Goal: Task Accomplishment & Management: Complete application form

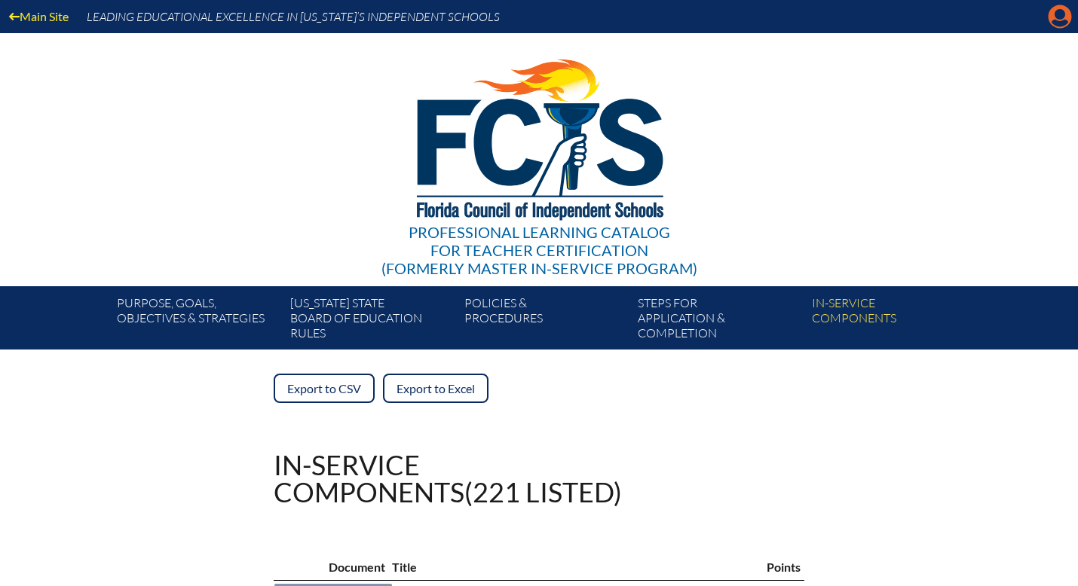
click at [1059, 13] on icon "Manage account" at bounding box center [1060, 17] width 24 height 24
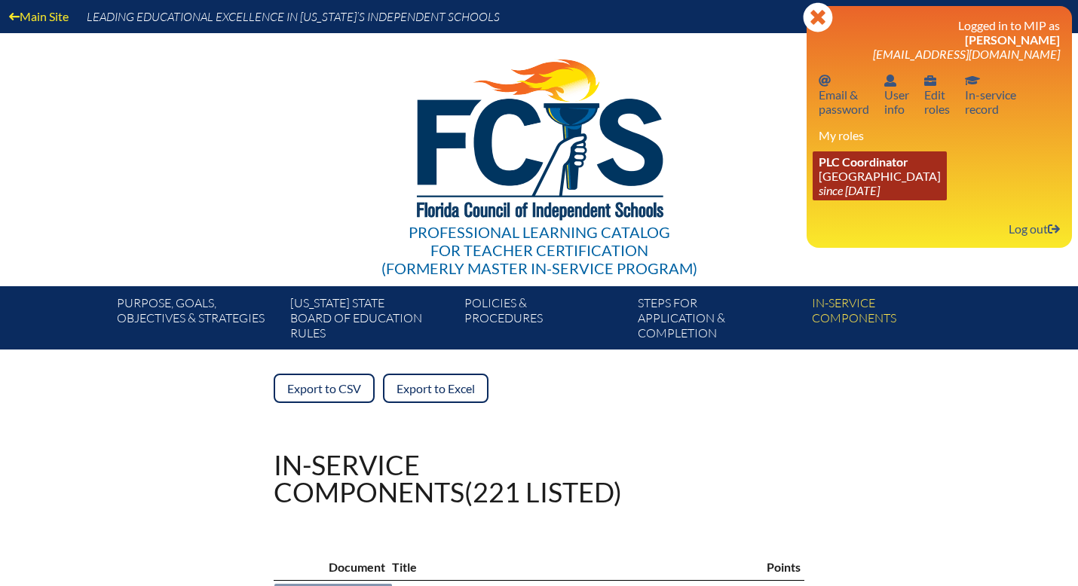
click at [874, 189] on icon "since [DATE]" at bounding box center [849, 190] width 61 height 14
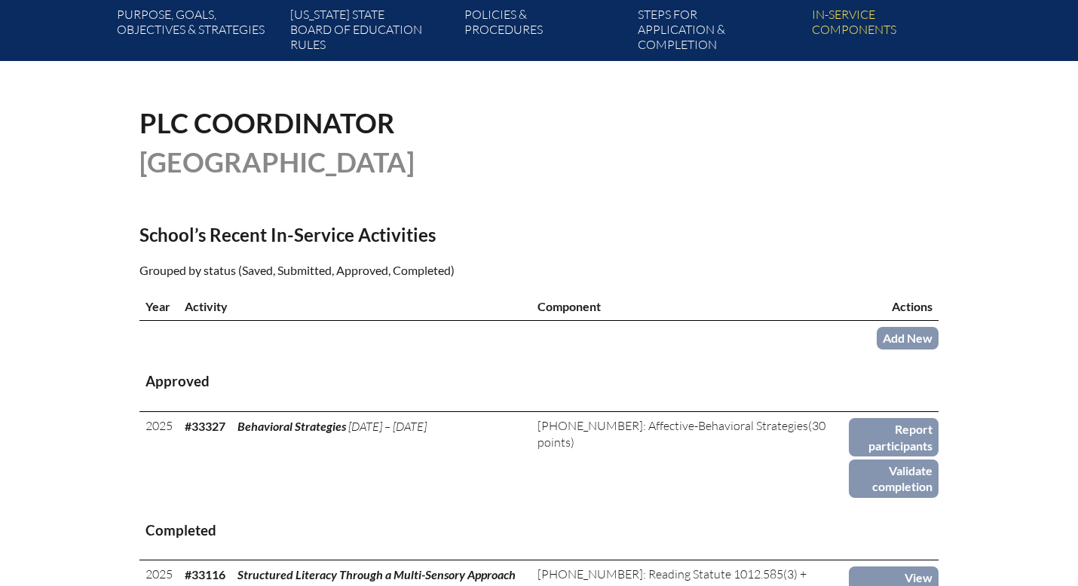
scroll to position [304, 0]
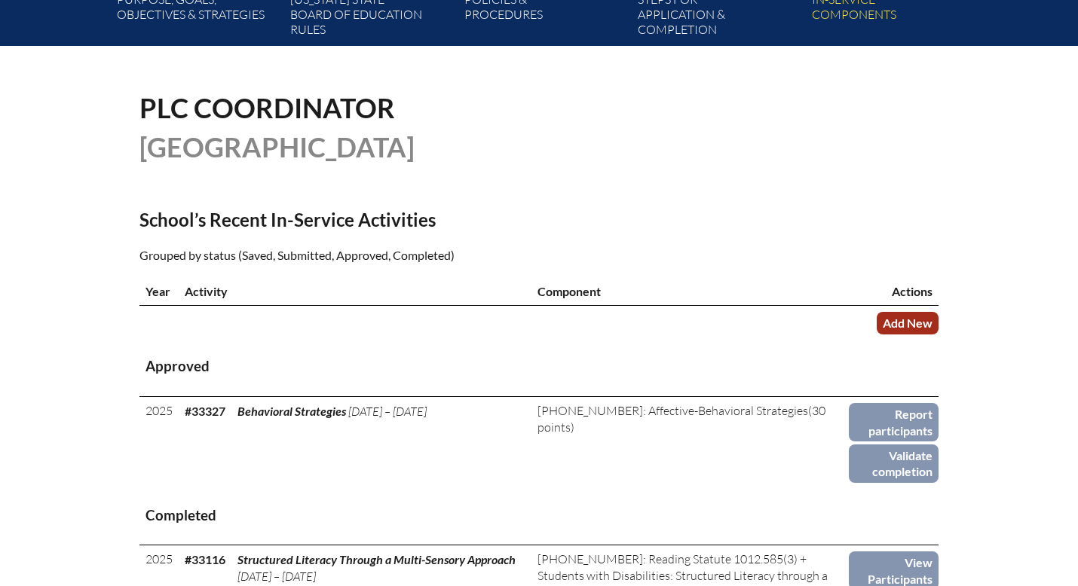
click at [895, 320] on link "Add New" at bounding box center [908, 323] width 62 height 22
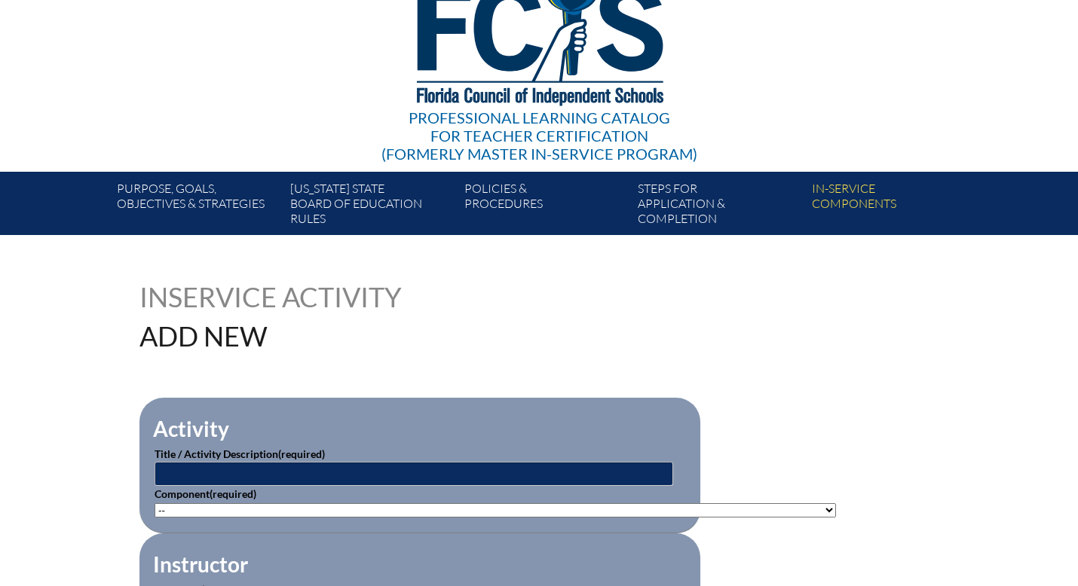
scroll to position [149, 0]
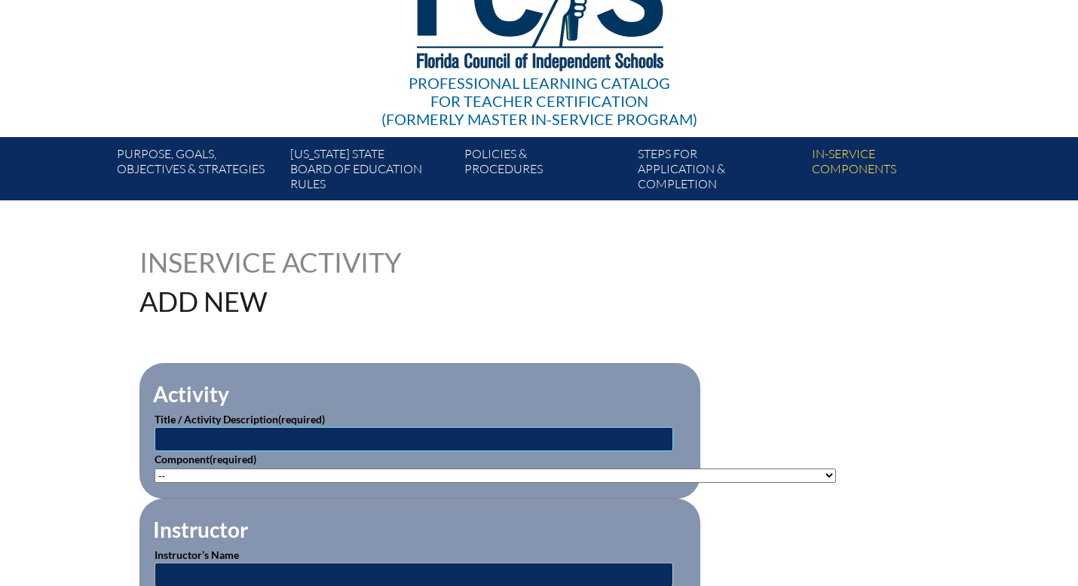
click at [185, 445] on input "text" at bounding box center [414, 439] width 519 height 24
type input "AI Power Hour"
click at [180, 472] on select"]"] "-- 1-000-001: Appropriate Art Activities 1-000-002: Concept and Art Process for…" at bounding box center [495, 476] width 681 height 14
select select"]"] "235077"
click at [155, 469] on select"]"] "-- 1-000-001: Appropriate Art Activities 1-000-002: Concept and Art Process for…" at bounding box center [495, 476] width 681 height 14
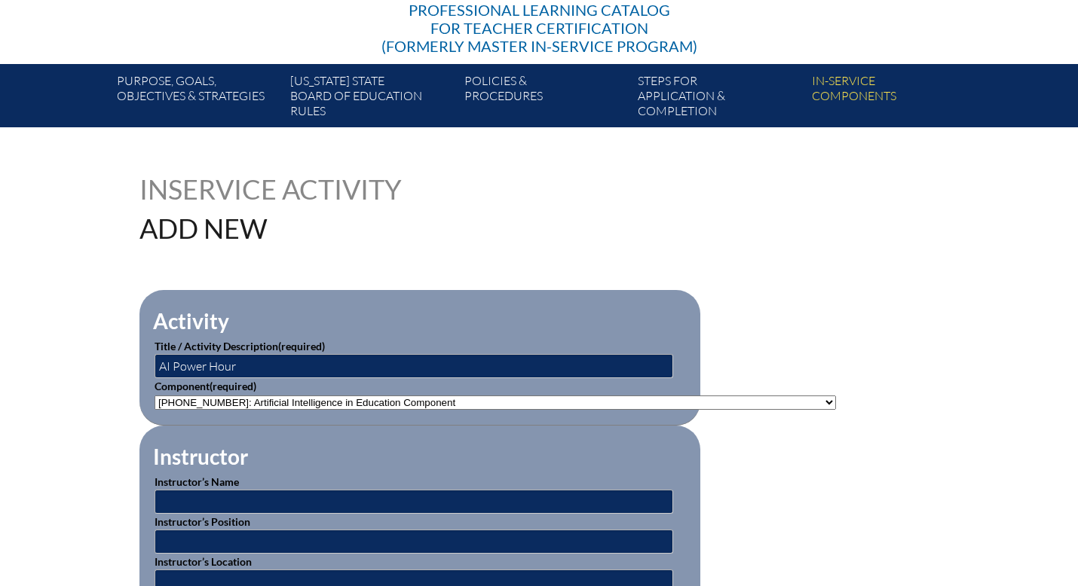
scroll to position [256, 0]
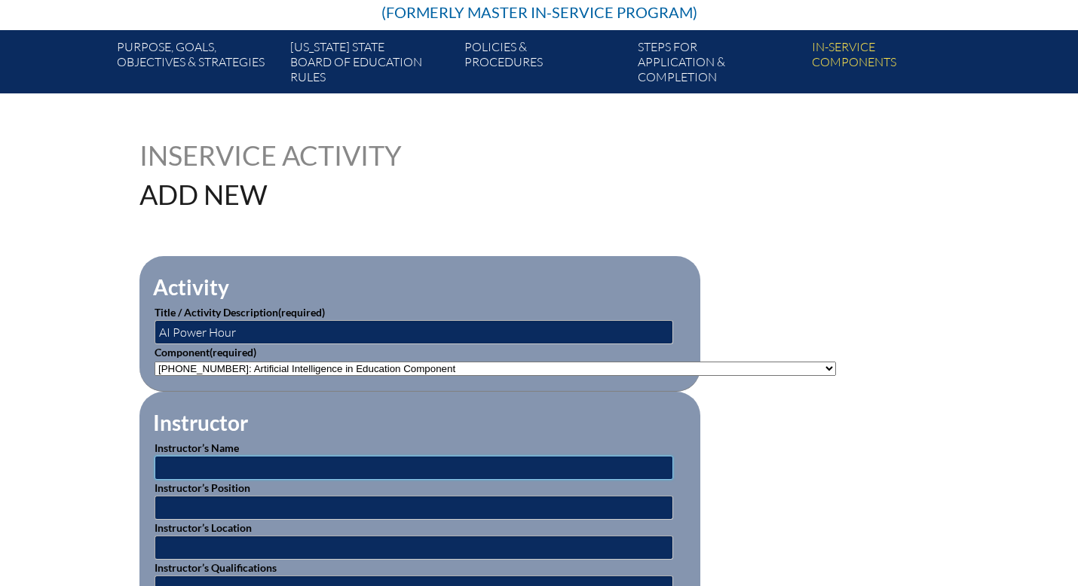
click at [305, 467] on input "text" at bounding box center [414, 468] width 519 height 24
type input "[PERSON_NAME]"
click at [240, 506] on input "text" at bounding box center [414, 508] width 519 height 24
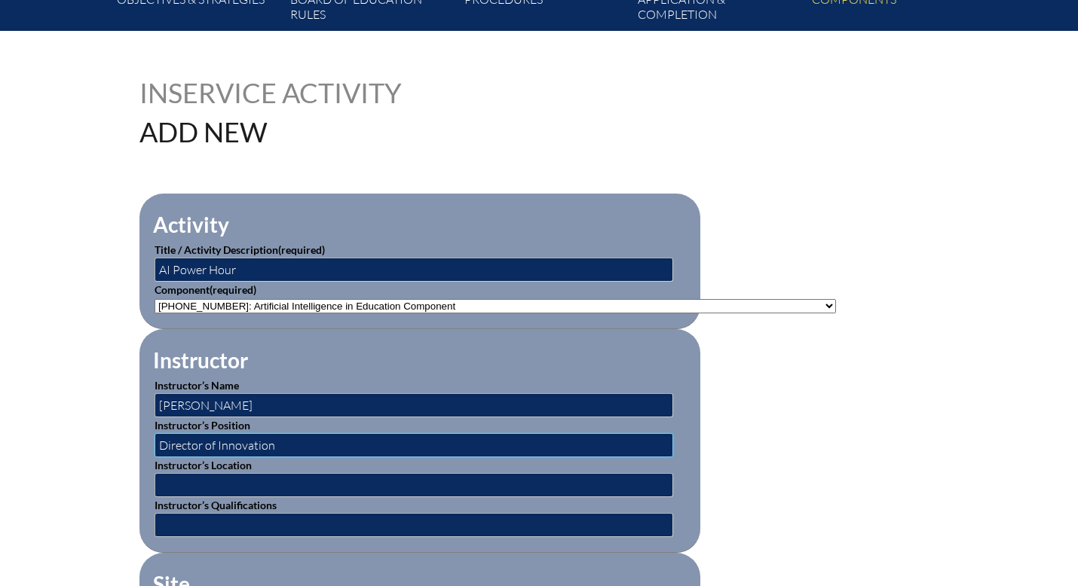
scroll to position [337, 0]
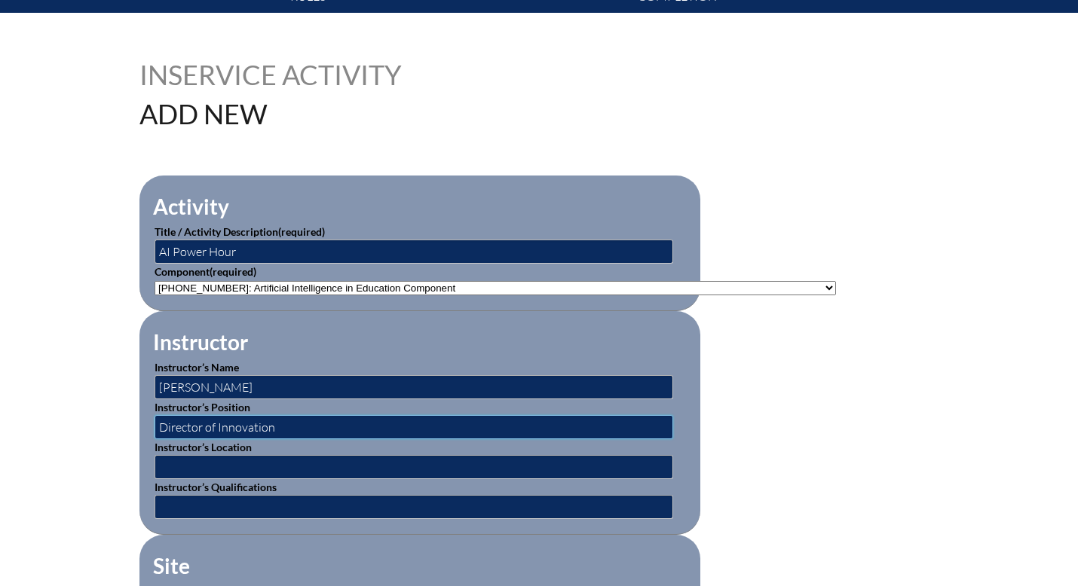
type input "Director of Innovation"
click at [179, 466] on input "text" at bounding box center [414, 467] width 519 height 24
type input "The Discovery School"
click at [170, 504] on input "text" at bounding box center [414, 507] width 519 height 24
click at [347, 501] on input "STEM Lead Teacher, Magic School Ai Pioneer" at bounding box center [414, 507] width 519 height 24
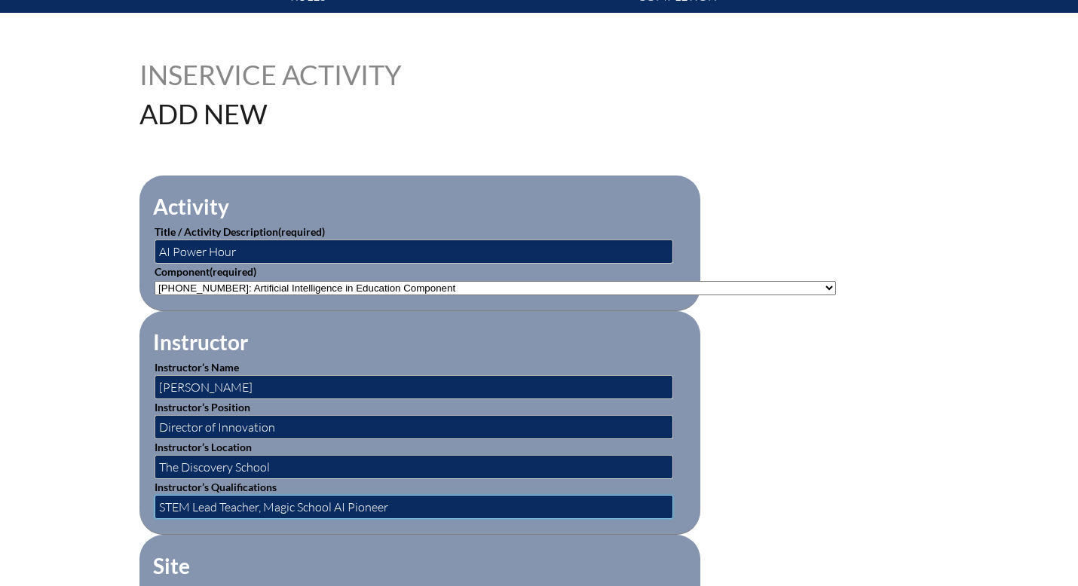
click at [388, 506] on input "STEM Lead Teacher, Magic School AI Pioneer" at bounding box center [414, 507] width 519 height 24
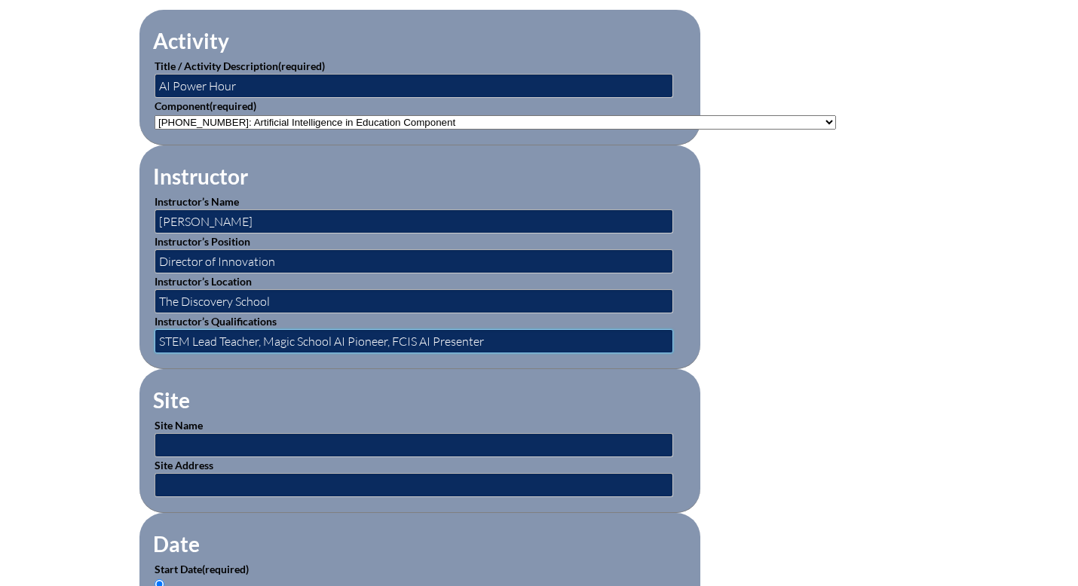
scroll to position [504, 0]
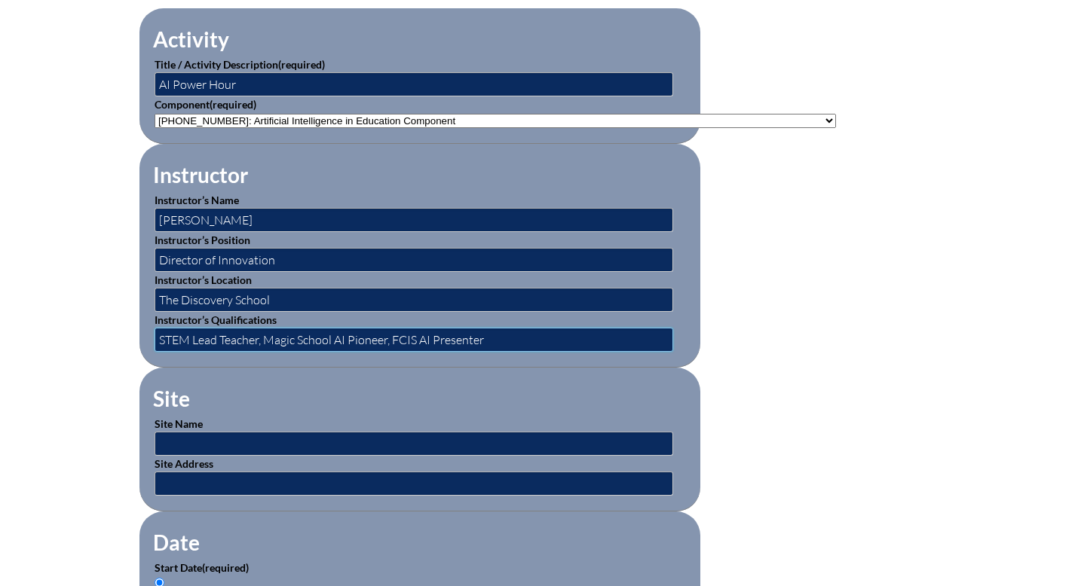
type input "STEM Lead Teacher, Magic School AI Pioneer, FCIS AI Presenter"
click at [314, 445] on input "text" at bounding box center [414, 444] width 519 height 24
type input "The Discovery School"
click at [311, 479] on input "text" at bounding box center [414, 484] width 519 height 24
type input "[STREET_ADDRESS]"
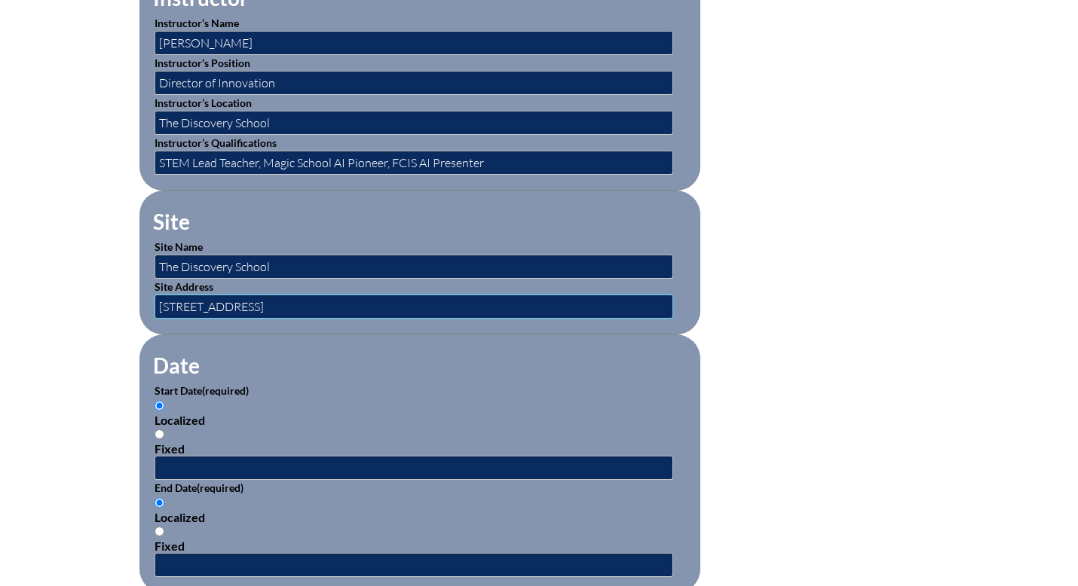
scroll to position [681, 0]
click at [159, 430] on input "Fixed" at bounding box center [160, 435] width 10 height 10
radio input "true"
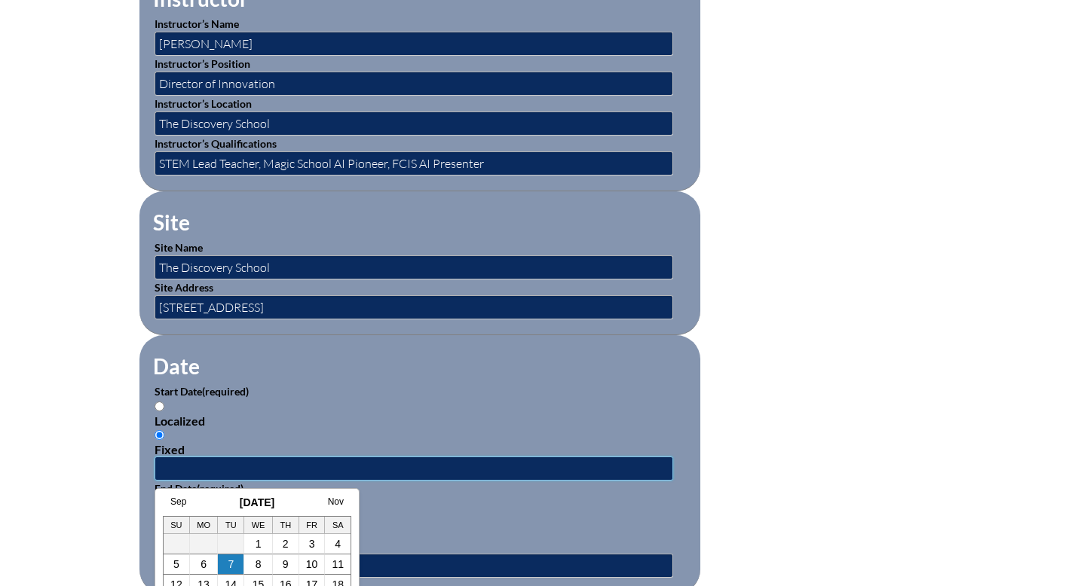
click at [215, 464] on input "text" at bounding box center [414, 469] width 519 height 24
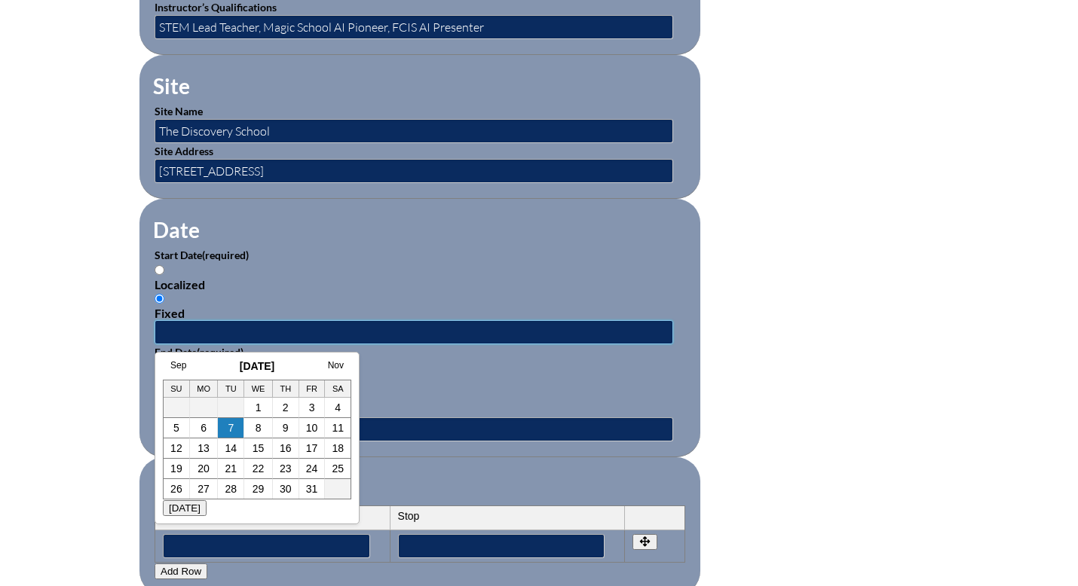
scroll to position [819, 0]
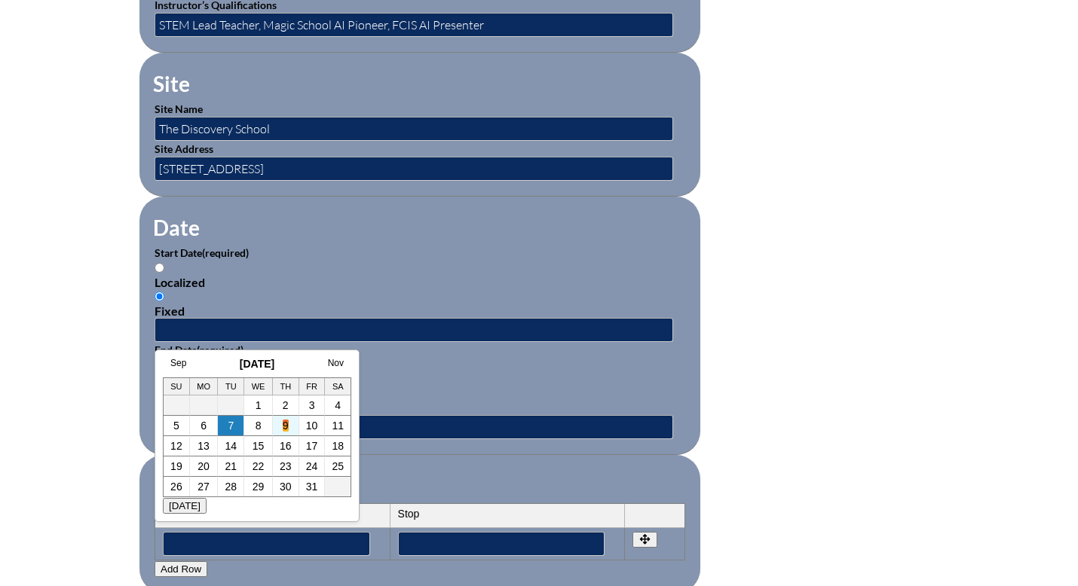
click at [286, 430] on link "9" at bounding box center [286, 426] width 6 height 12
type input "2025-10-09 8:22 AM"
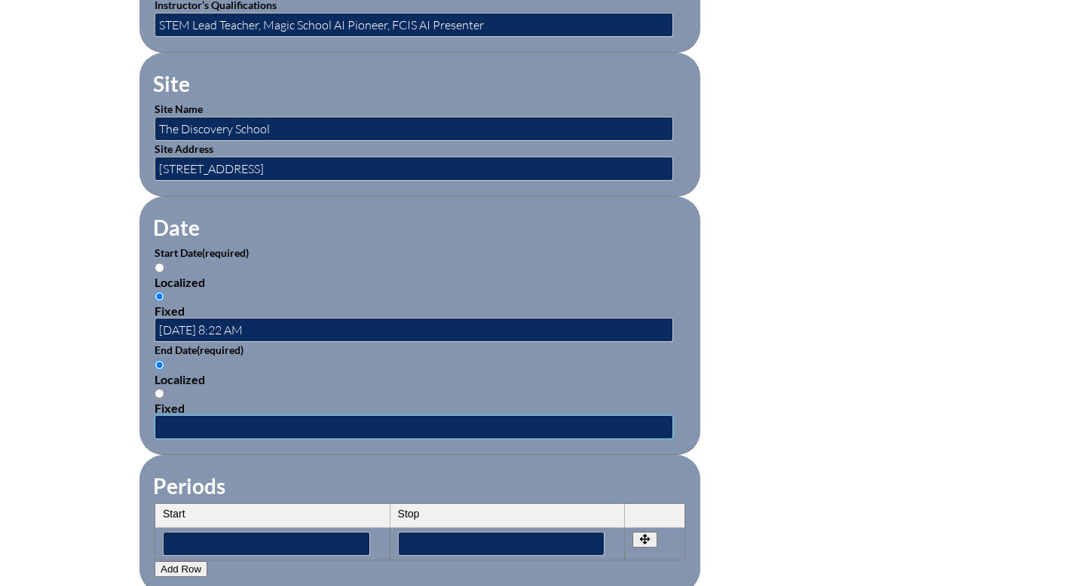
click at [215, 430] on input "text" at bounding box center [414, 427] width 519 height 24
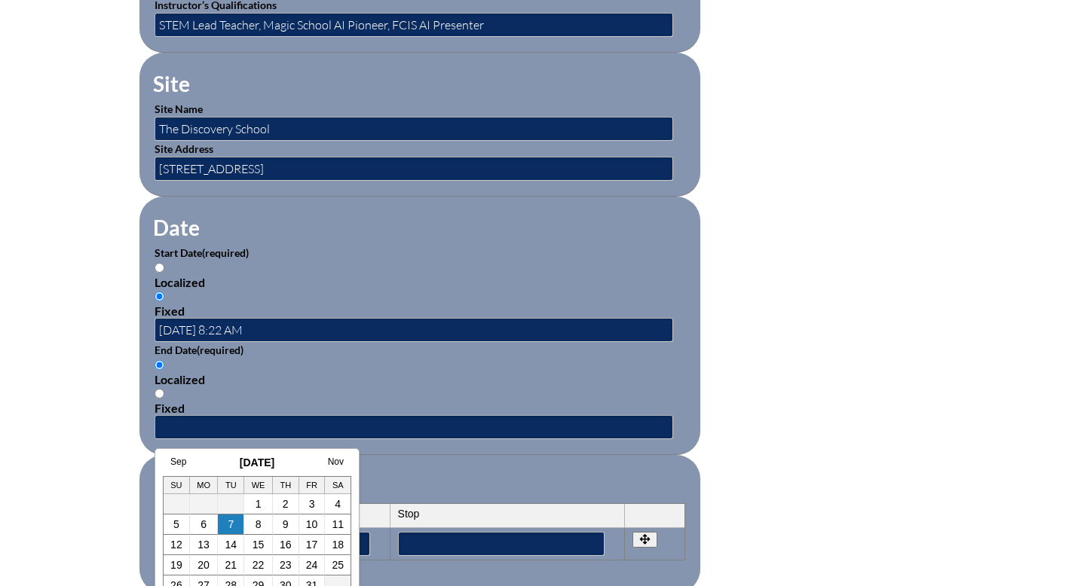
click at [161, 390] on input "Fixed" at bounding box center [160, 394] width 10 height 10
radio input "true"
click at [208, 424] on input "text" at bounding box center [414, 427] width 519 height 24
click at [286, 522] on link "9" at bounding box center [286, 525] width 6 height 12
type input "2025-10-09 8:22 AM"
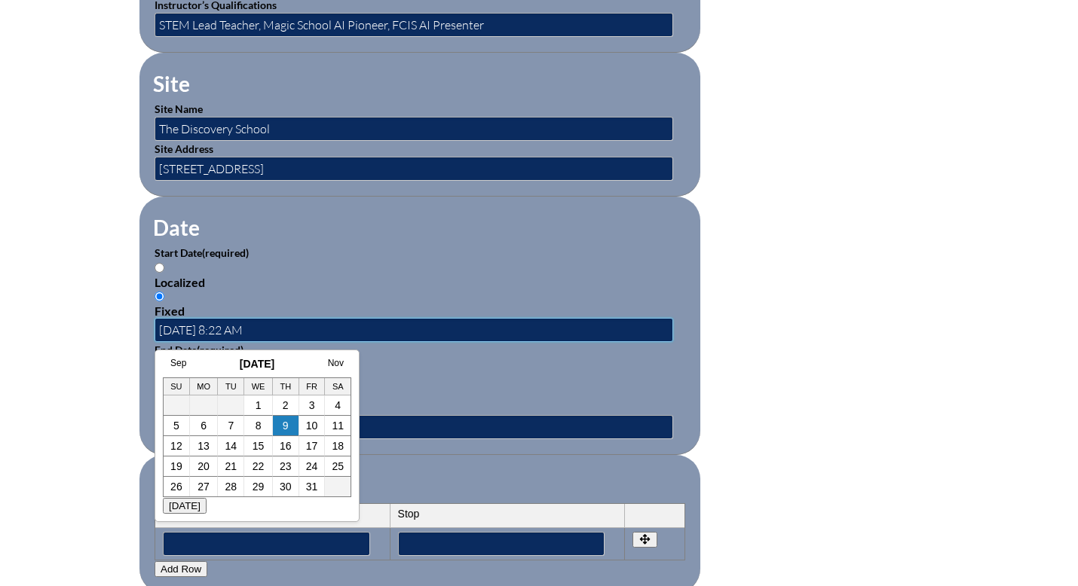
drag, startPoint x: 271, startPoint y: 329, endPoint x: 228, endPoint y: 328, distance: 43.7
click at [227, 328] on input "2025-10-09 8:22 AM" at bounding box center [414, 330] width 519 height 24
type input "2025-10-09 12:00 PM"
click at [390, 452] on fieldset "Date Start Date (required) Localized Fixed 2025-10-09 12:00 PM End Date (requir…" at bounding box center [419, 326] width 561 height 259
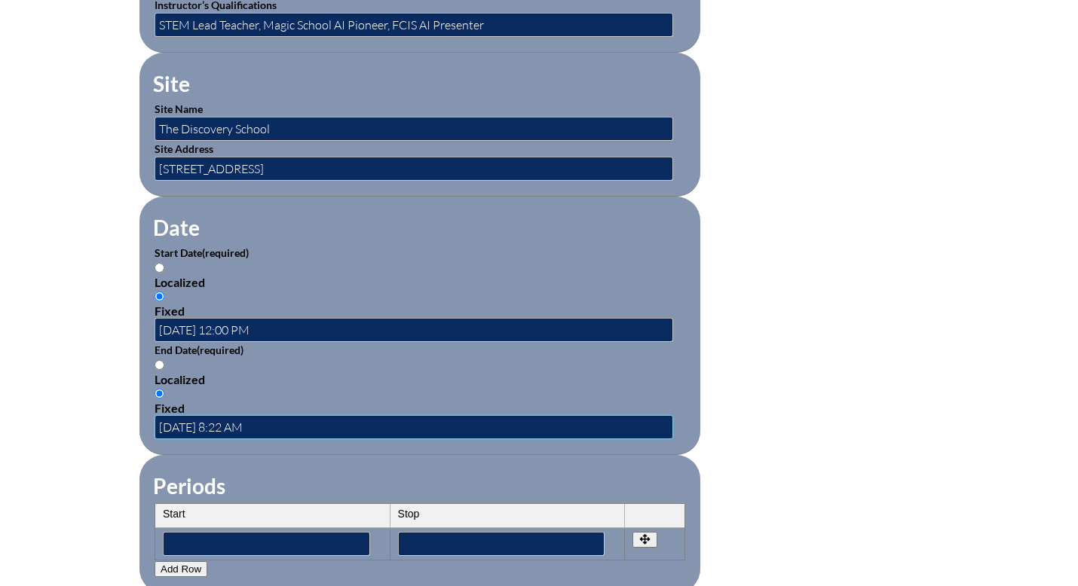
click at [271, 425] on input "2025-10-09 8:22 AM" at bounding box center [414, 427] width 519 height 24
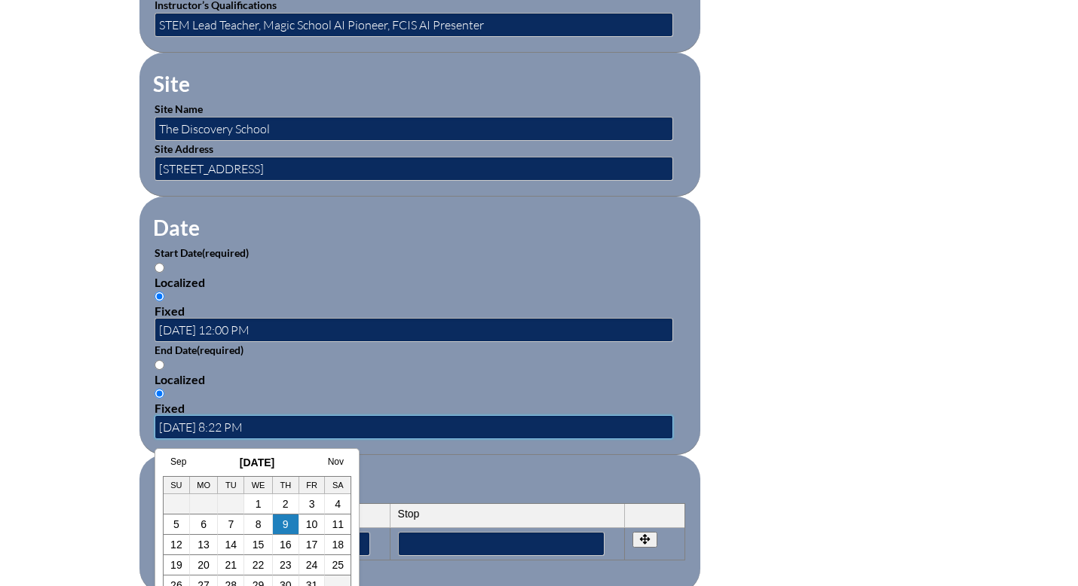
click at [248, 427] on input "2025-10-09 8:22 PM" at bounding box center [414, 427] width 519 height 24
click at [230, 429] on input "2025-10-09 8:00 PM" at bounding box center [414, 427] width 519 height 24
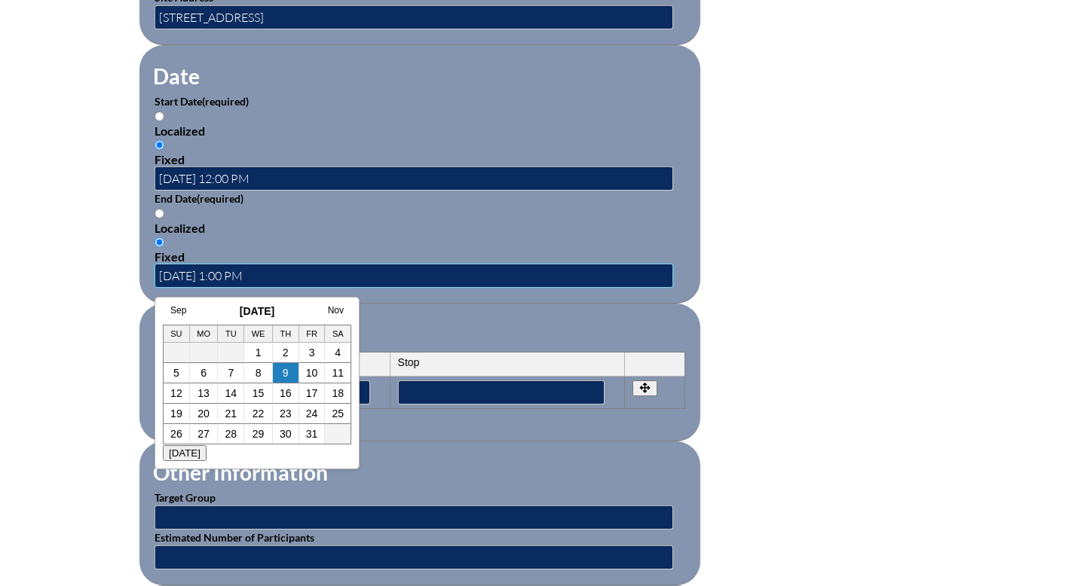
scroll to position [974, 0]
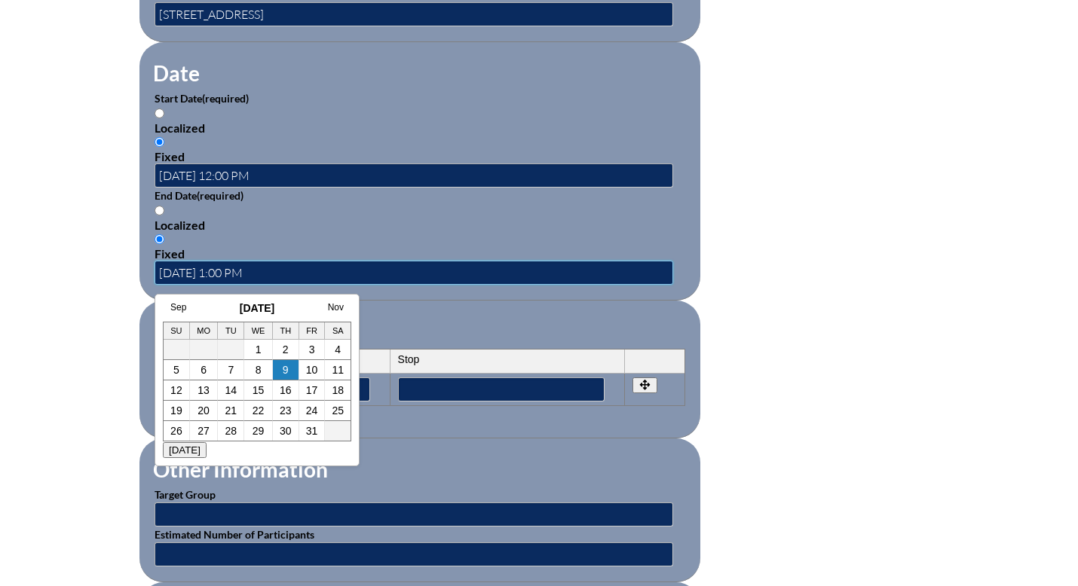
type input "2025-10-09 1:00 PM"
click at [476, 441] on fieldset "Other Information Target Group Estimated Number of Participants" at bounding box center [419, 511] width 561 height 144
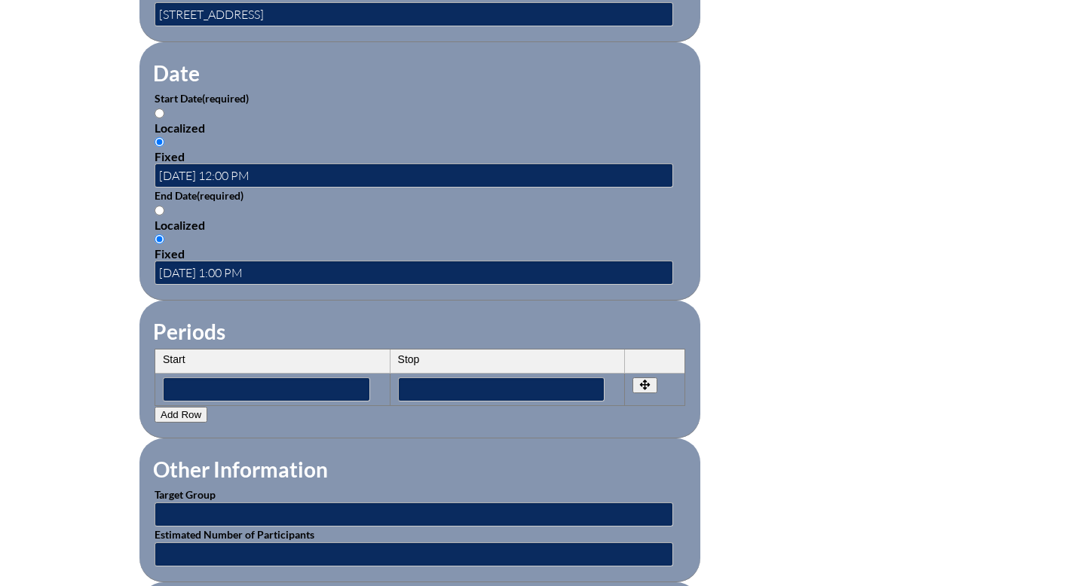
click at [265, 360] on th "Start" at bounding box center [272, 362] width 235 height 24
click at [244, 394] on input"] "text" at bounding box center [266, 390] width 207 height 24
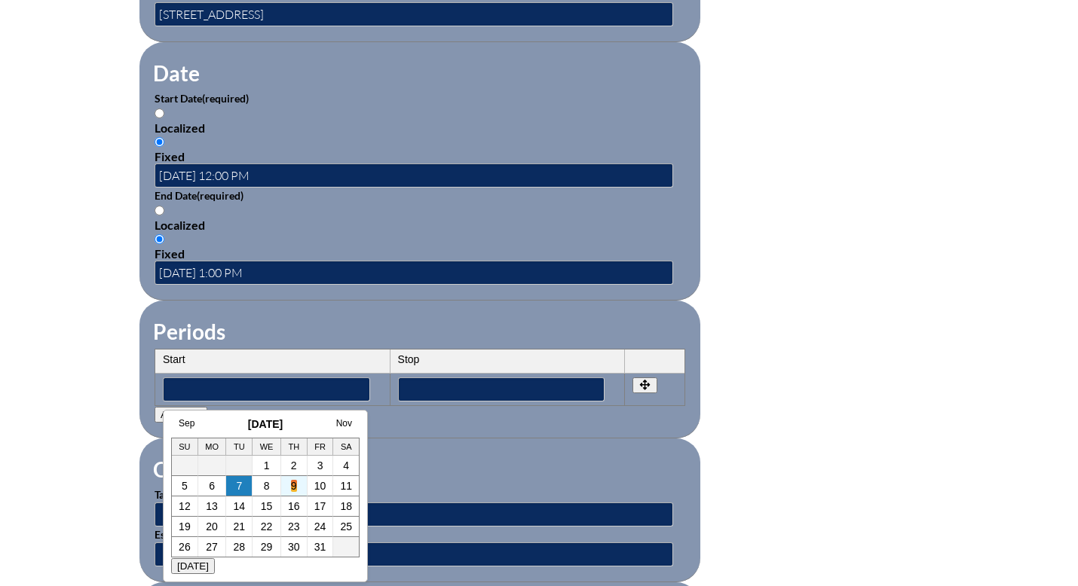
click at [293, 487] on link "9" at bounding box center [294, 486] width 6 height 12
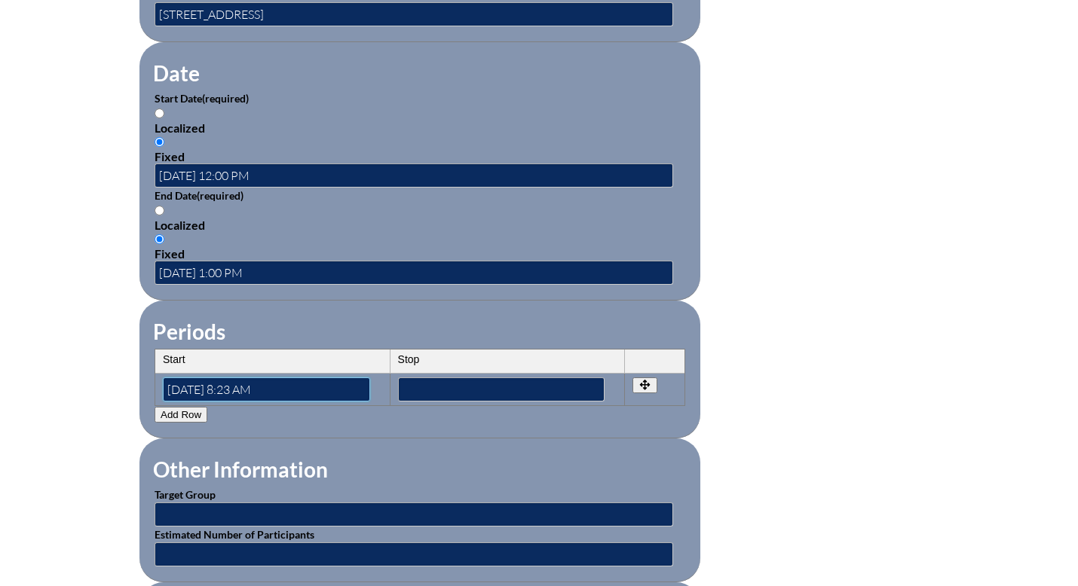
drag, startPoint x: 287, startPoint y: 390, endPoint x: 237, endPoint y: 390, distance: 49.7
click at [237, 390] on input"] "2025-10-09 8:23 AM" at bounding box center [266, 390] width 207 height 24
click at [240, 390] on input"] "2025-10-09 812:00 PM" at bounding box center [266, 390] width 207 height 24
click at [238, 390] on input"] "2025-10-09 8 12:00 PM" at bounding box center [266, 390] width 207 height 24
type input"] "2025-10-09 12:00 PM"
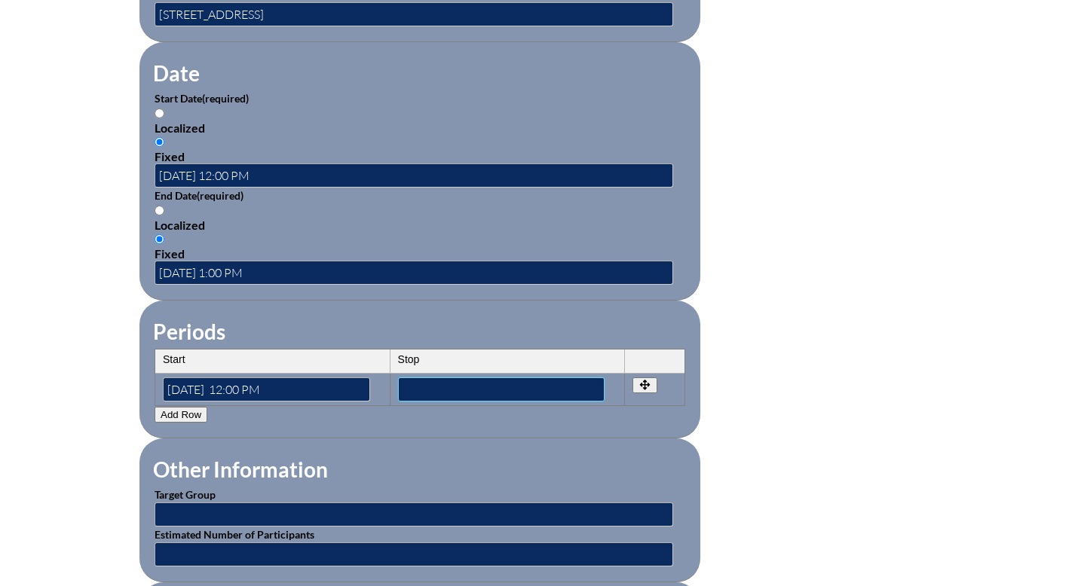
click at [485, 384] on input"] "text" at bounding box center [501, 390] width 207 height 24
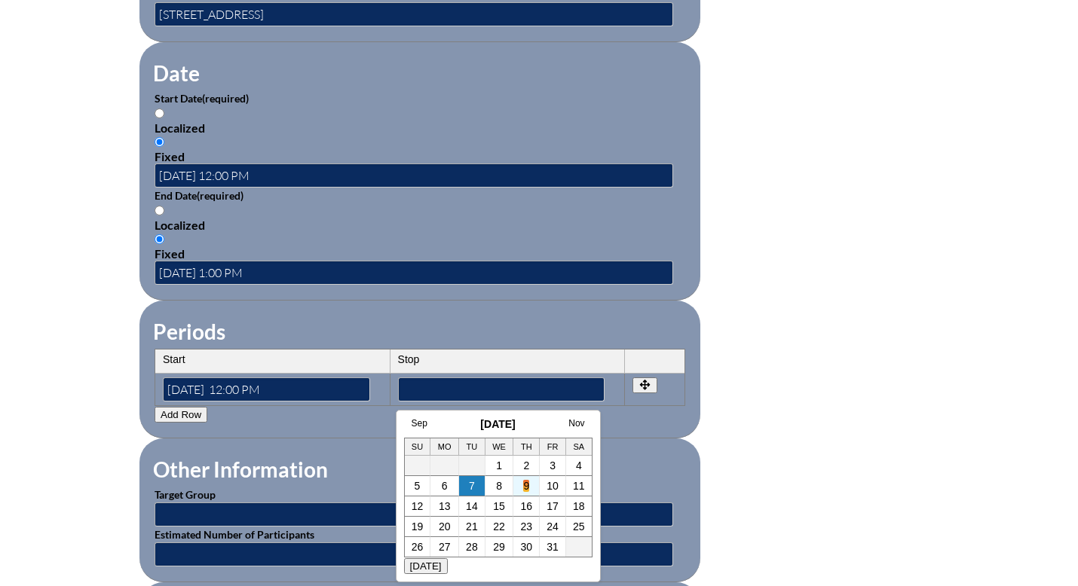
click at [528, 488] on link "9" at bounding box center [526, 486] width 6 height 12
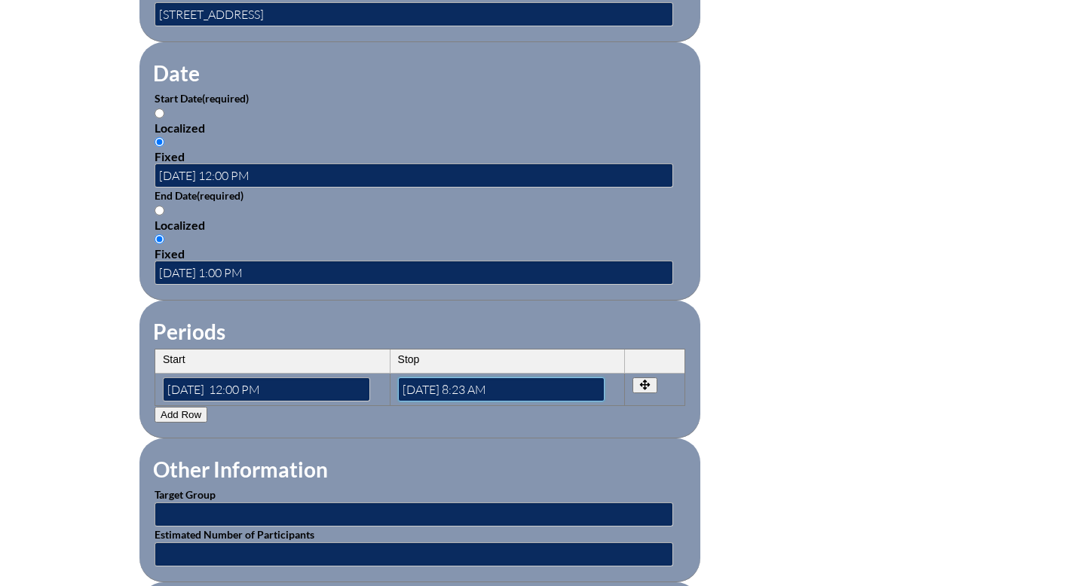
drag, startPoint x: 514, startPoint y: 389, endPoint x: 470, endPoint y: 389, distance: 44.5
click at [470, 389] on input"] "2025-10-09 8:23 AM" at bounding box center [501, 390] width 207 height 24
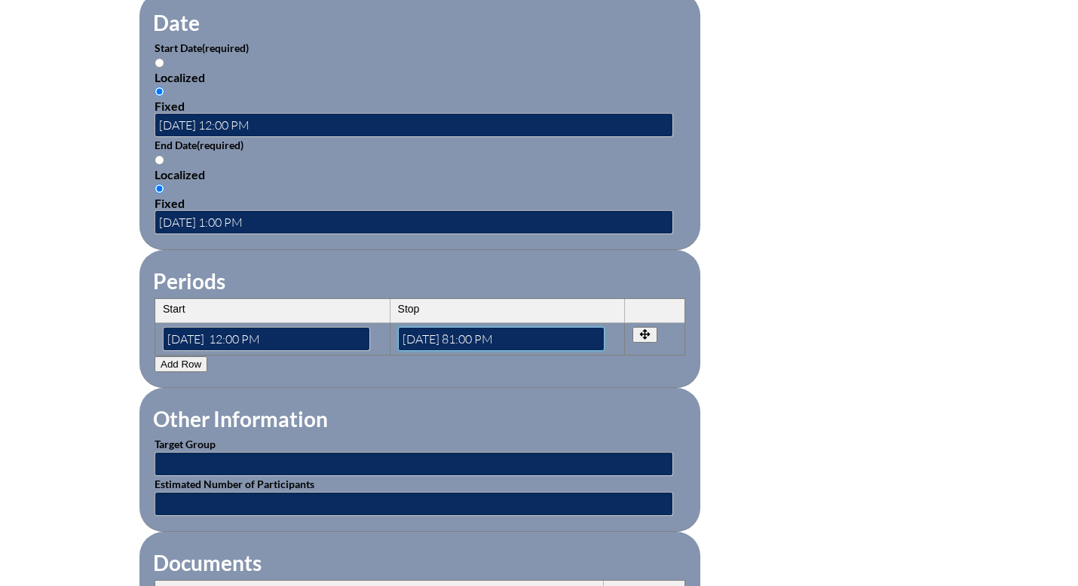
scroll to position [1041, 0]
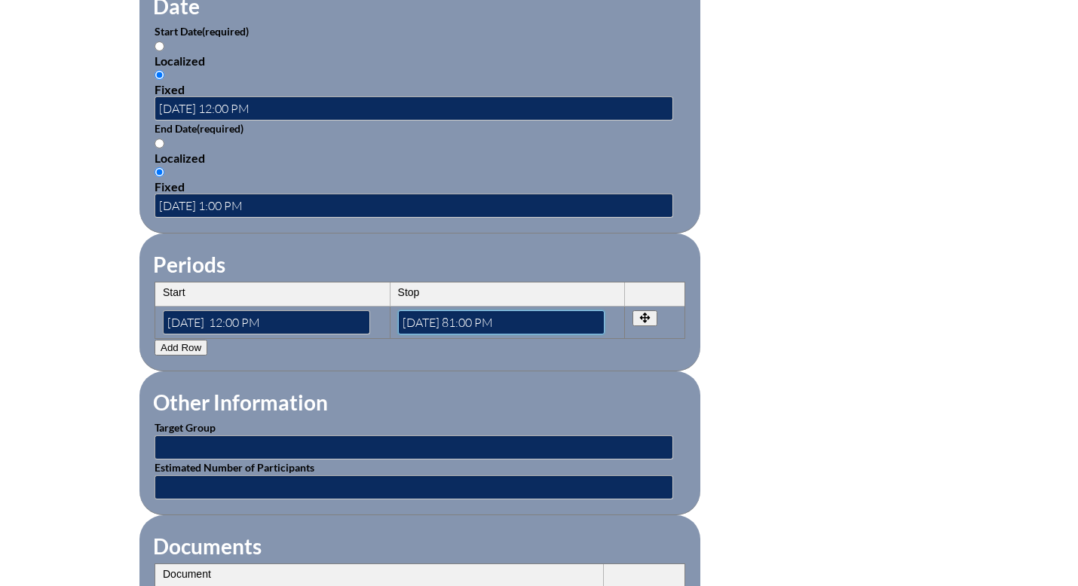
type input"] "2025-10-09 81:00 PM"
click at [356, 445] on input "text" at bounding box center [414, 448] width 519 height 24
type input "Primary through Middle School Teachers"
click at [315, 487] on input "text" at bounding box center [414, 488] width 519 height 24
type input "30"
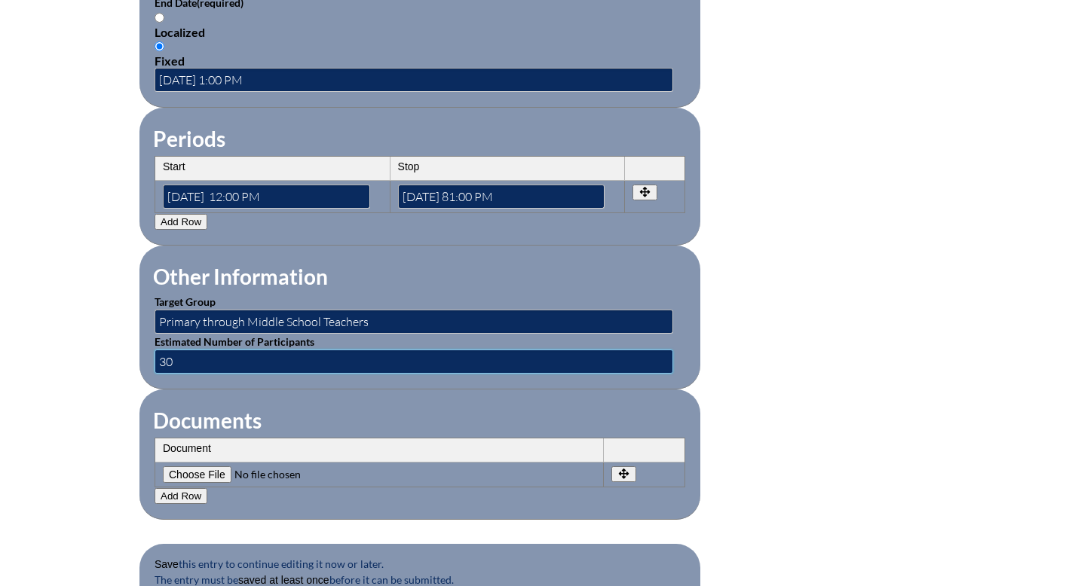
scroll to position [1173, 0]
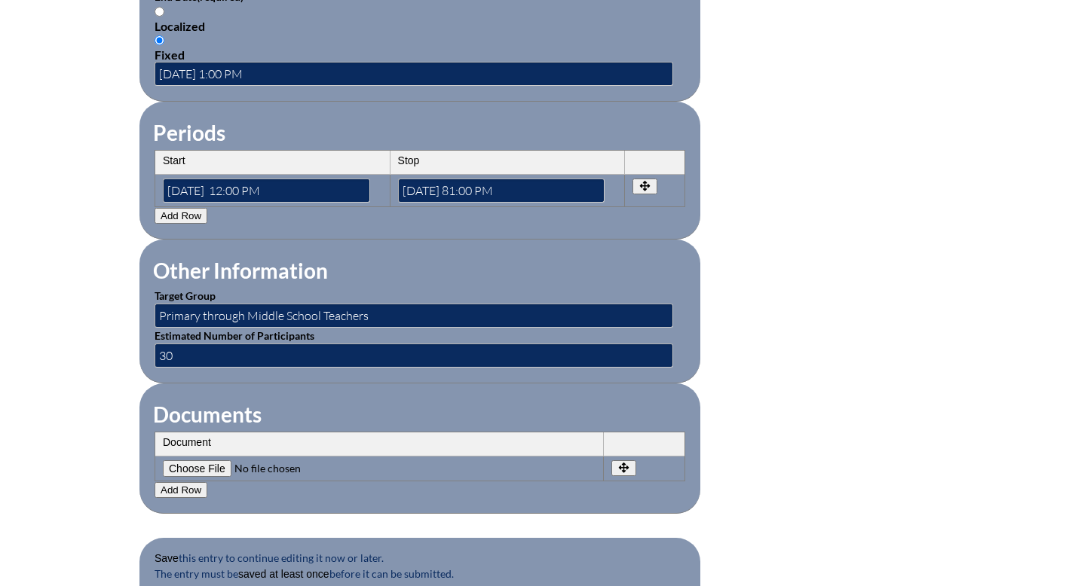
click at [265, 445] on th "Document" at bounding box center [379, 445] width 448 height 24
click at [220, 464] on input"] "file" at bounding box center [265, 469] width 205 height 17
type input"] "C:\fakepath\Screenshot 2025-10-06 at 9.04.39 AM.png"
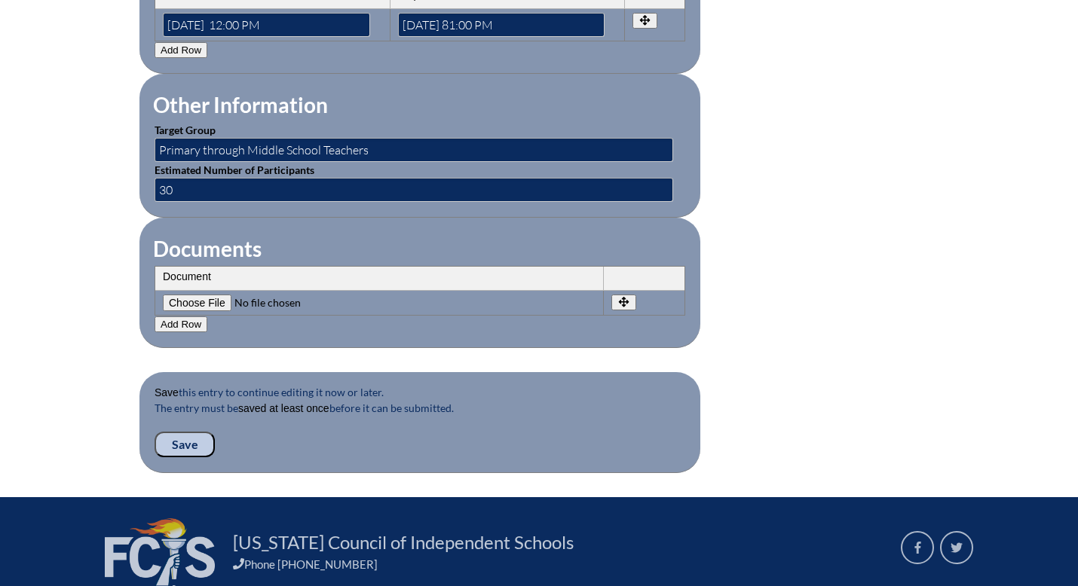
scroll to position [1339, 0]
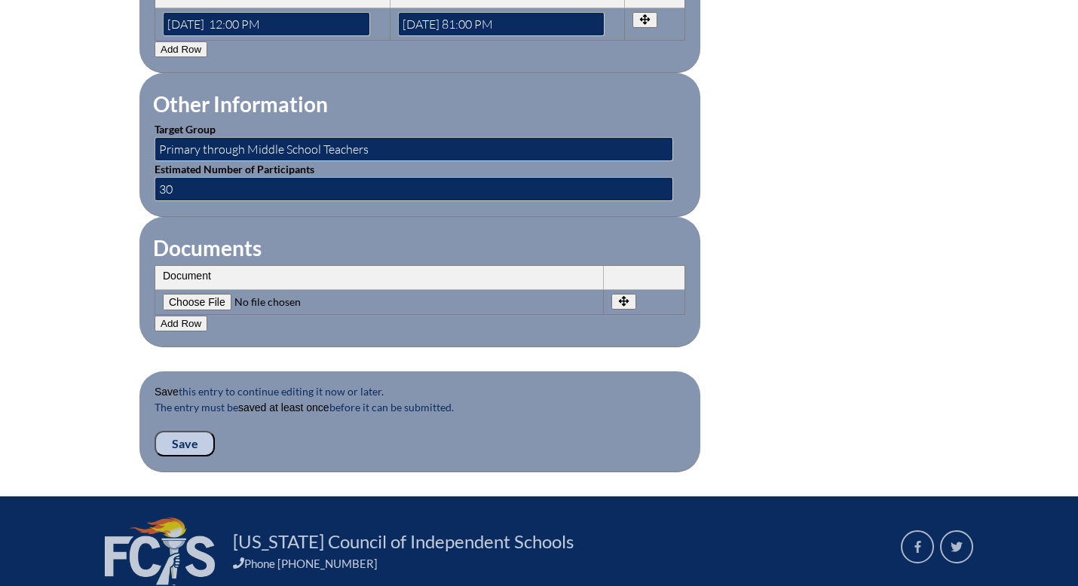
click at [188, 445] on input "Save" at bounding box center [185, 444] width 60 height 26
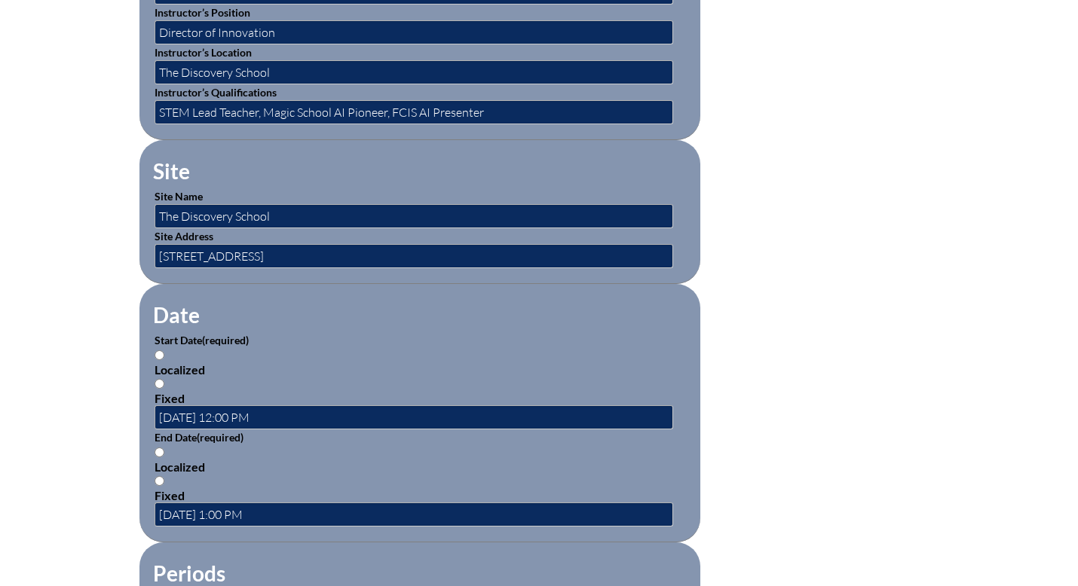
scroll to position [758, 0]
click at [161, 350] on input "Localized" at bounding box center [160, 355] width 10 height 10
radio input "true"
click at [159, 448] on input "Localized" at bounding box center [160, 452] width 10 height 10
radio input "true"
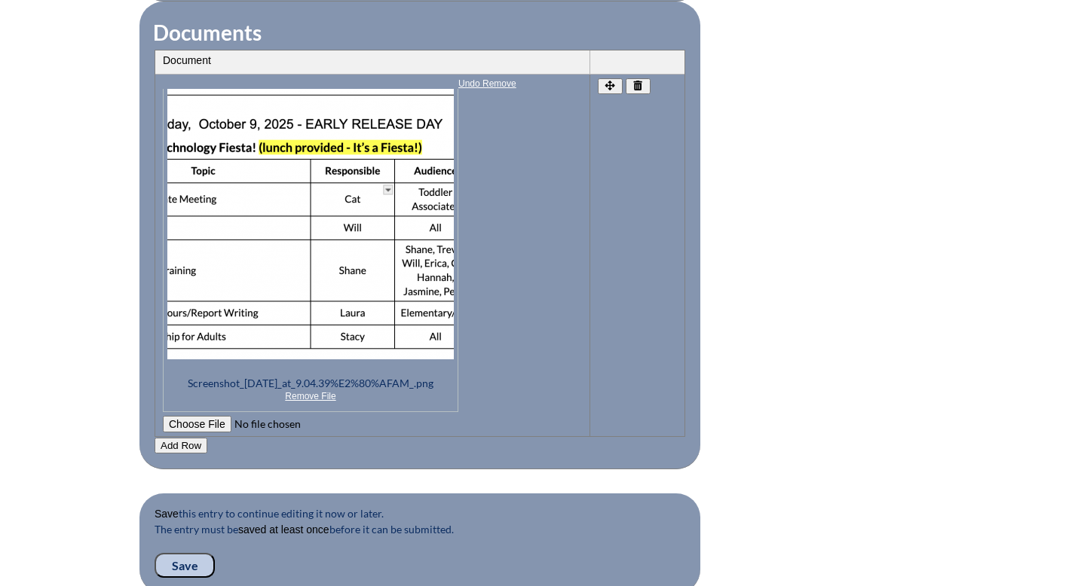
scroll to position [1682, 0]
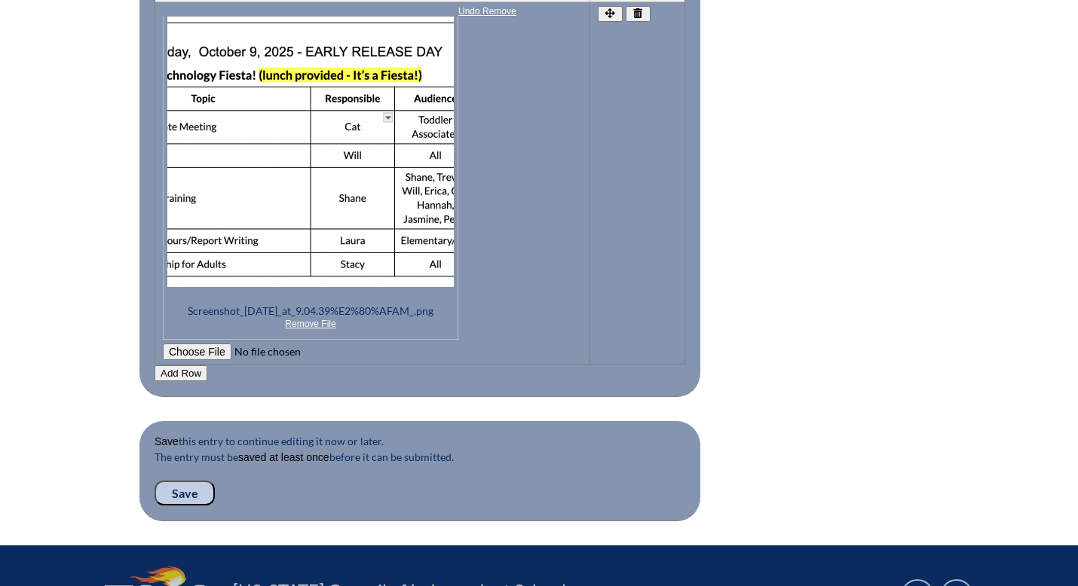
click at [185, 499] on input "Save" at bounding box center [185, 494] width 60 height 26
click at [185, 495] on input "Save" at bounding box center [185, 494] width 60 height 26
click at [188, 493] on input "Save" at bounding box center [185, 494] width 60 height 26
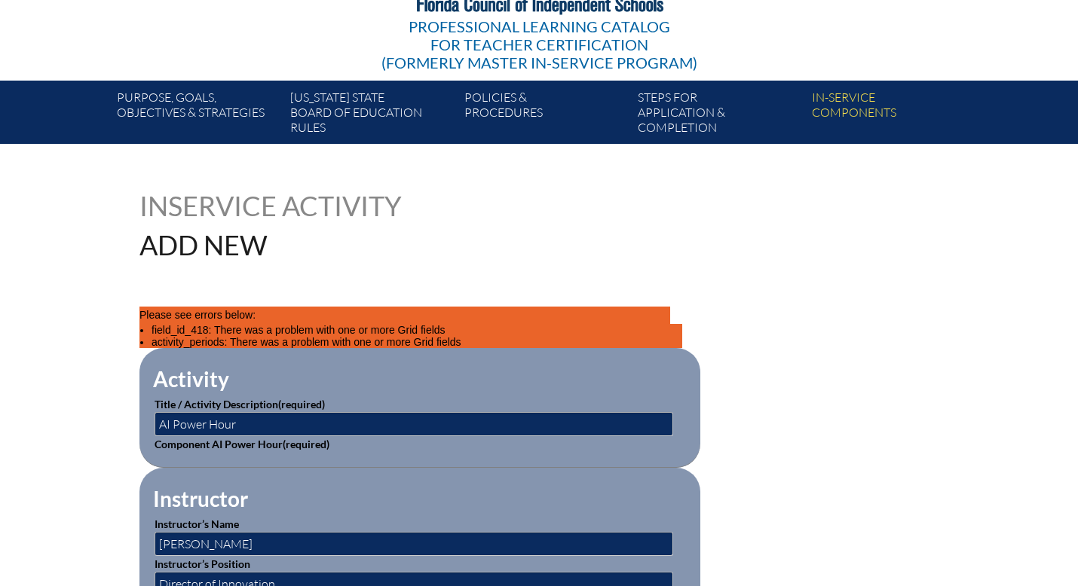
scroll to position [219, 0]
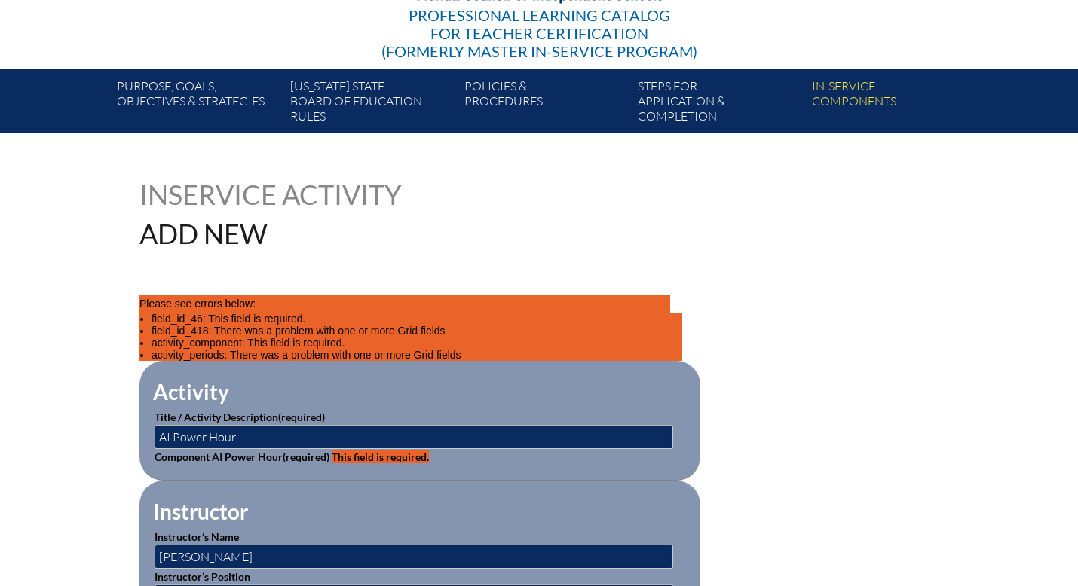
scroll to position [218, 0]
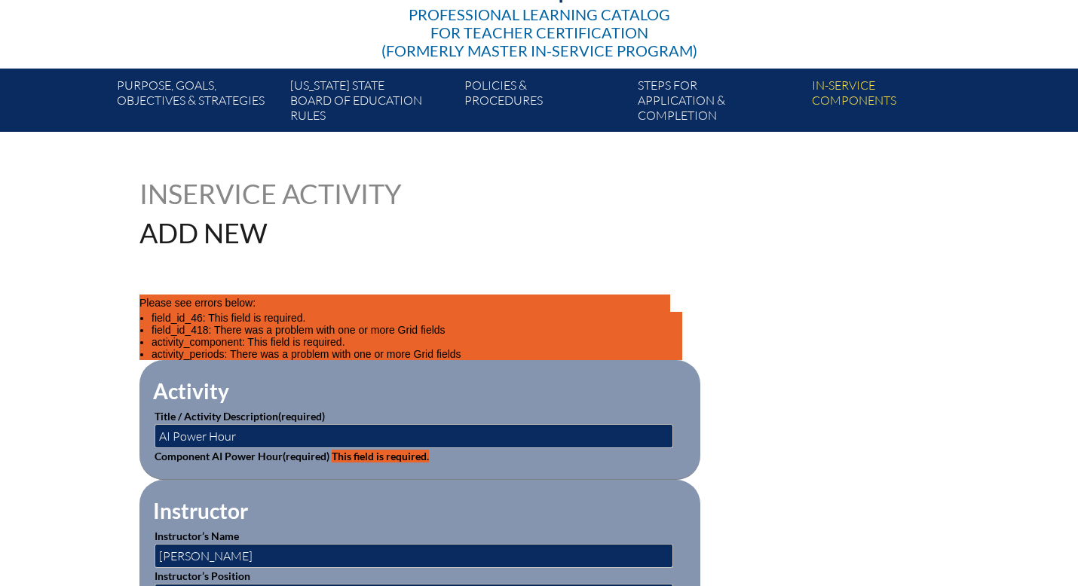
click at [308, 450] on span "(required)" at bounding box center [306, 456] width 47 height 13
click at [240, 437] on input "AI Power Hour" at bounding box center [414, 436] width 519 height 24
click at [309, 457] on span "(required)" at bounding box center [306, 456] width 47 height 13
click at [237, 433] on input "AI Power Hour" at bounding box center [414, 436] width 519 height 24
click at [243, 452] on label "Component AI Power Hour (required) This field is required." at bounding box center [292, 456] width 274 height 13
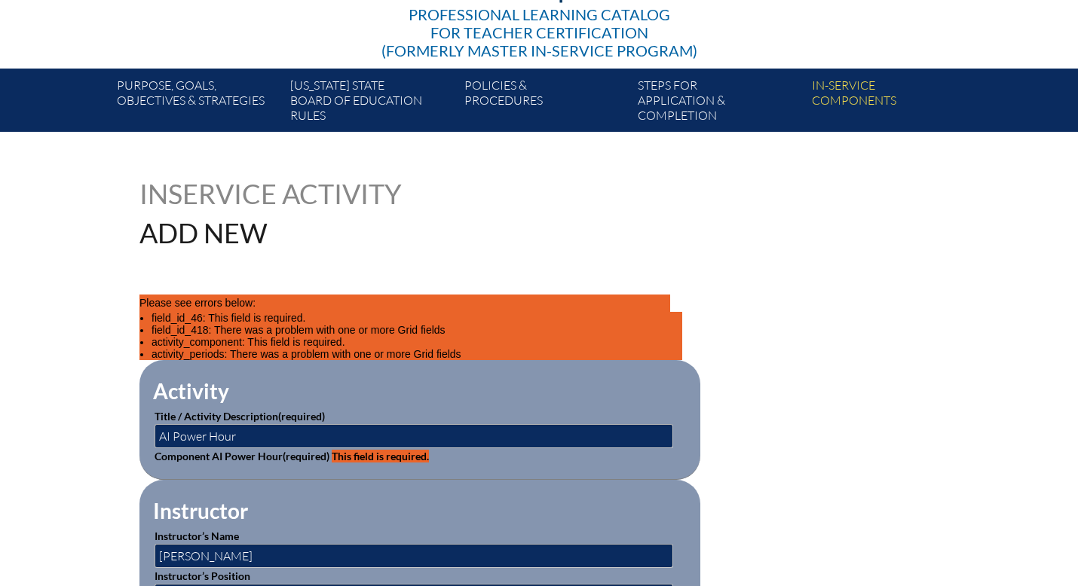
click at [354, 451] on span "This field is required." at bounding box center [380, 456] width 97 height 13
drag, startPoint x: 242, startPoint y: 434, endPoint x: 253, endPoint y: 436, distance: 11.4
click at [213, 436] on input "AI Power Hour" at bounding box center [414, 436] width 519 height 24
click at [260, 436] on input "AI Power Hour" at bounding box center [414, 436] width 519 height 24
type input "AI Power Hour"
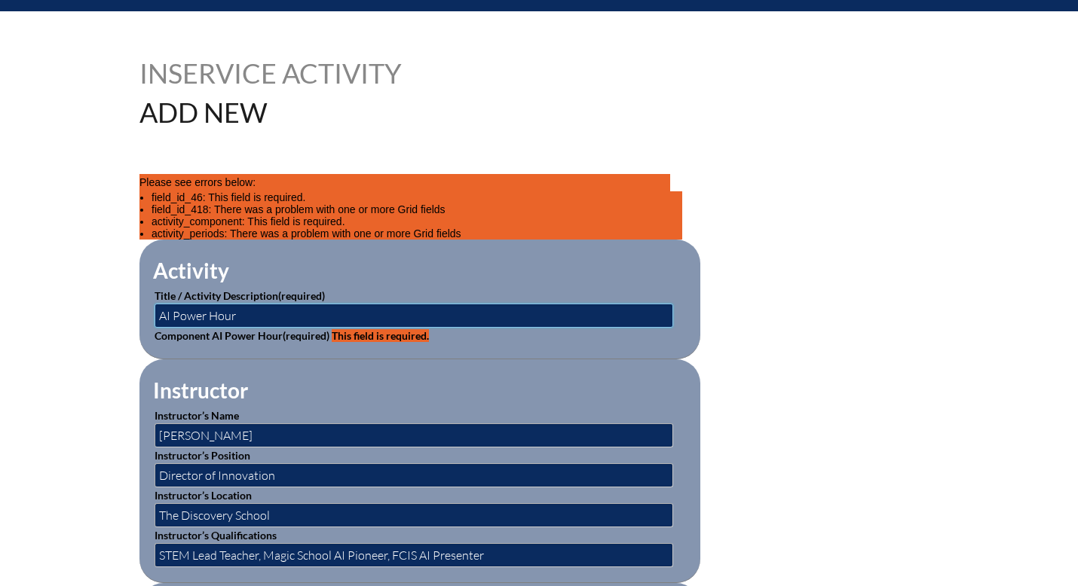
scroll to position [336, 0]
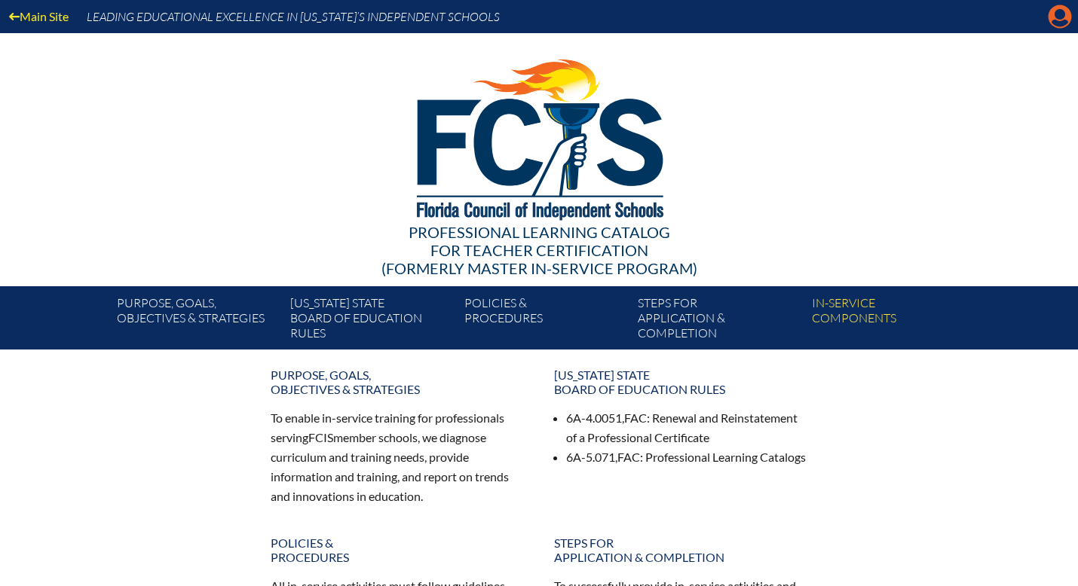
click at [1063, 16] on icon "Manage account" at bounding box center [1060, 17] width 24 height 24
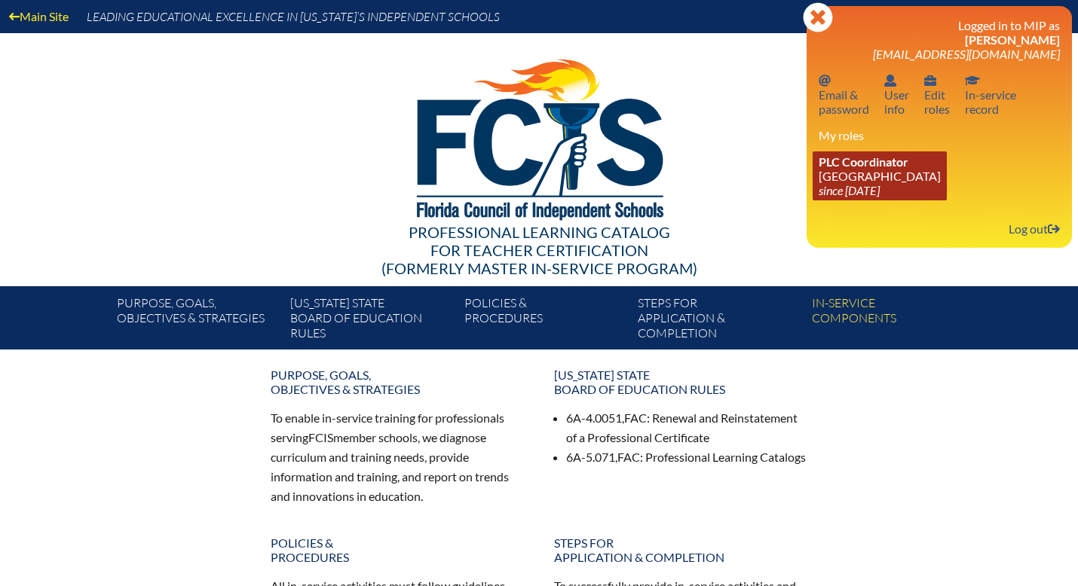
click at [877, 178] on link "PLC Coordinator Discovery Montessori School since 2022 Jul 1" at bounding box center [880, 176] width 134 height 49
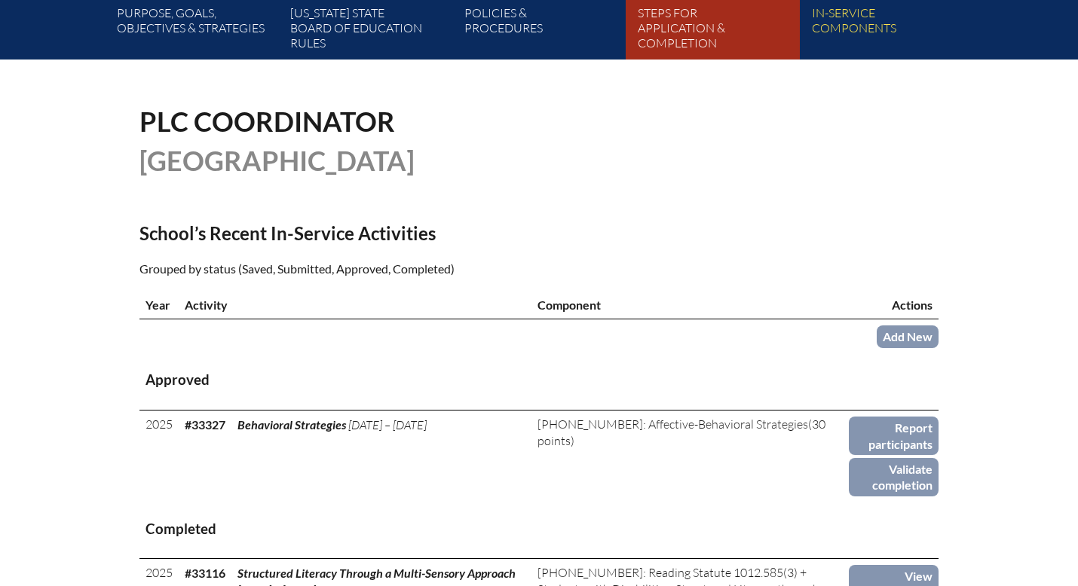
scroll to position [291, 0]
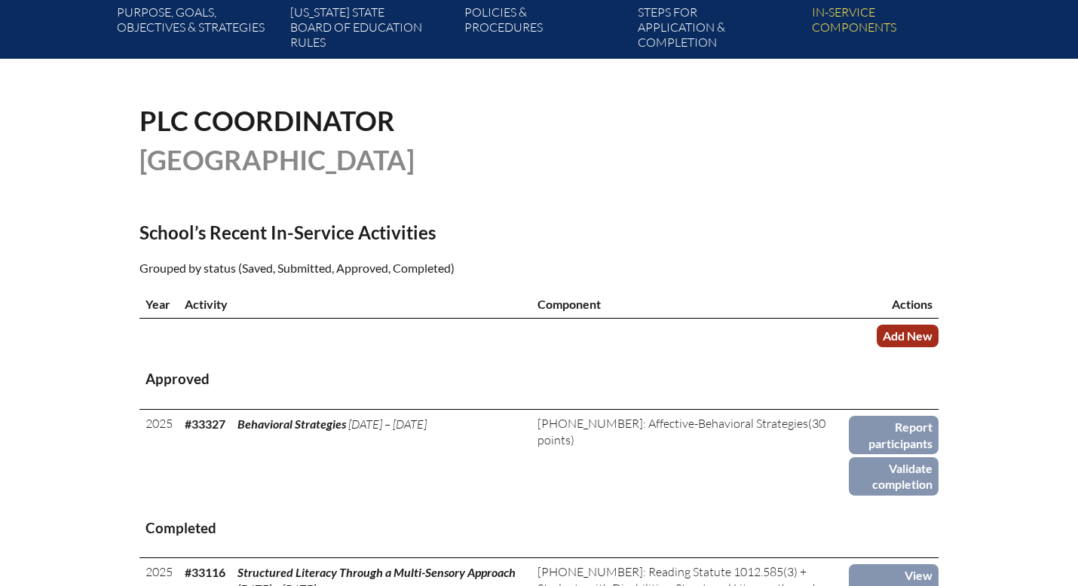
click at [903, 336] on link "Add New" at bounding box center [908, 336] width 62 height 22
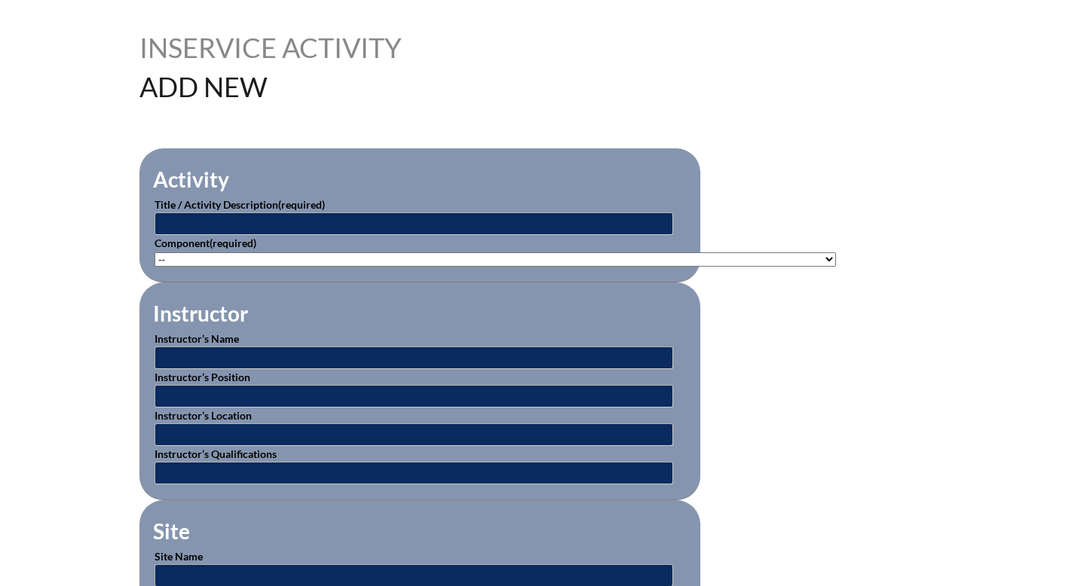
scroll to position [368, 0]
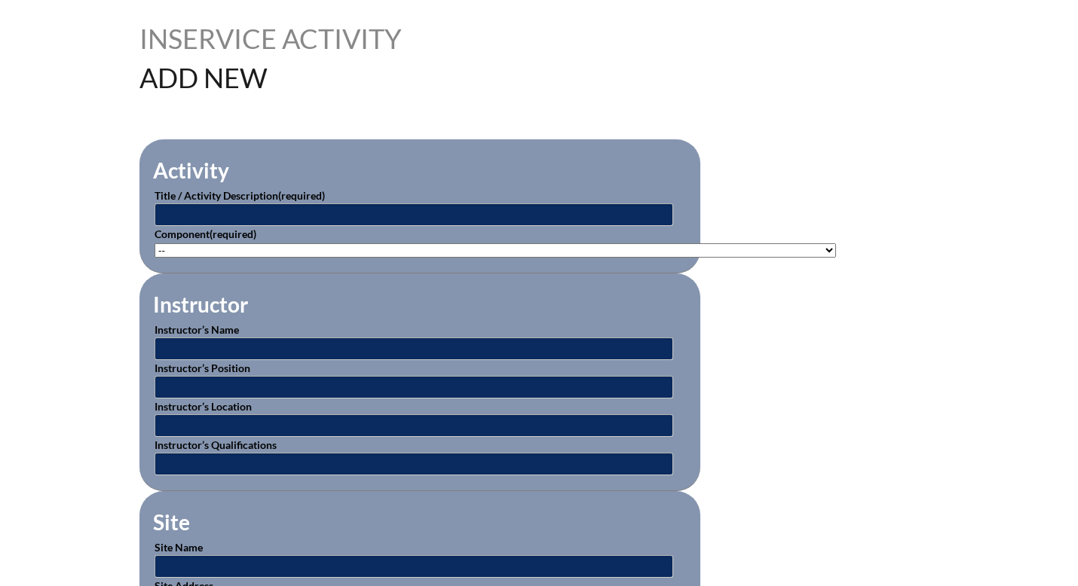
click at [240, 256] on select"]"] "-- [PHONE_NUMBER]: Appropriate Art Activities [PHONE_NUMBER]: Concept and Art P…" at bounding box center [495, 250] width 681 height 14
select select"]"] "235077"
click at [155, 248] on select"]"] "-- [PHONE_NUMBER]: Appropriate Art Activities [PHONE_NUMBER]: Concept and Art P…" at bounding box center [495, 250] width 681 height 14
click at [270, 217] on input "text" at bounding box center [414, 215] width 519 height 23
type input "AI Power Hour"
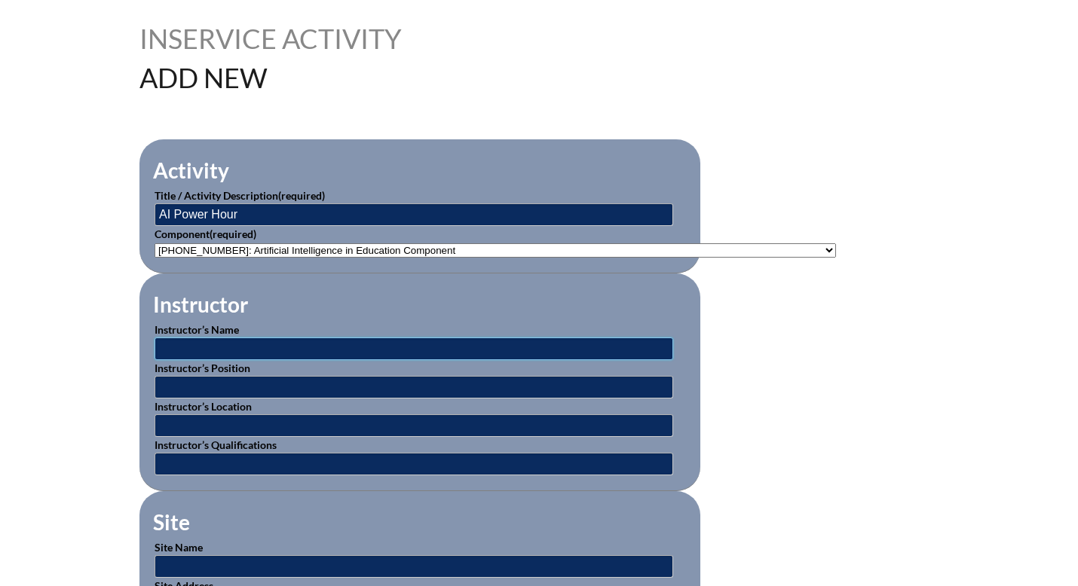
click at [258, 359] on input "text" at bounding box center [414, 349] width 519 height 23
type input "[PERSON_NAME]"
click at [228, 396] on input "text" at bounding box center [414, 387] width 519 height 23
type input "Director of Innovation and MS Lead Teacher"
click at [172, 434] on input "text" at bounding box center [414, 426] width 519 height 23
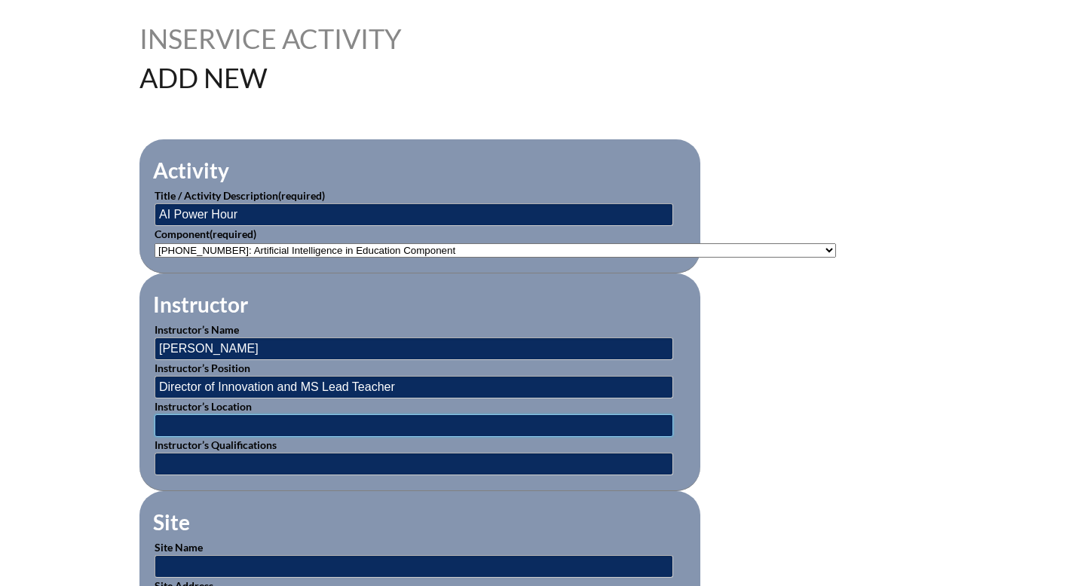
type input "The Discovery School"
click at [231, 470] on input "text" at bounding box center [414, 464] width 519 height 23
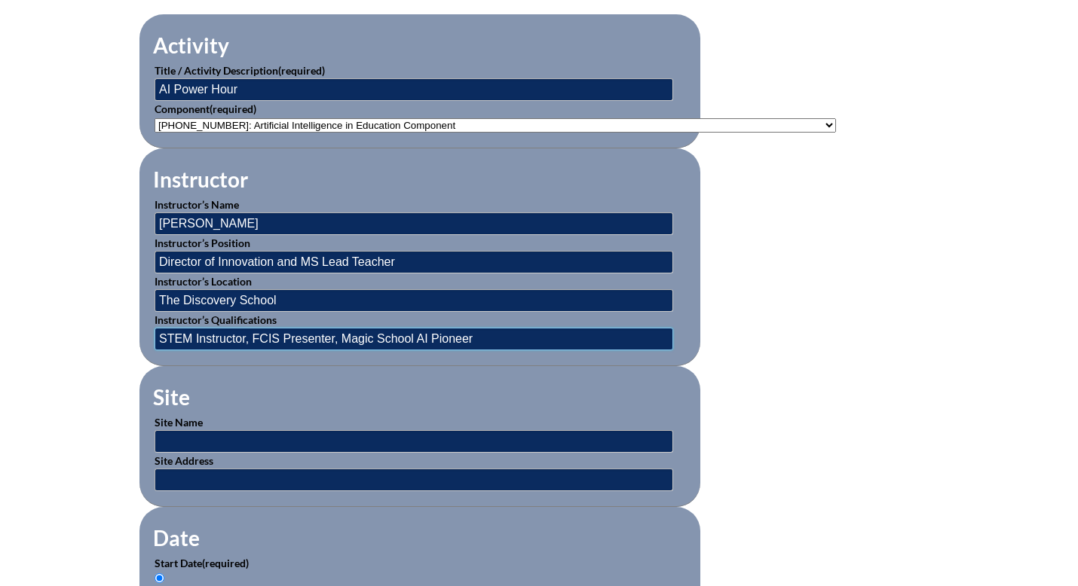
scroll to position [497, 0]
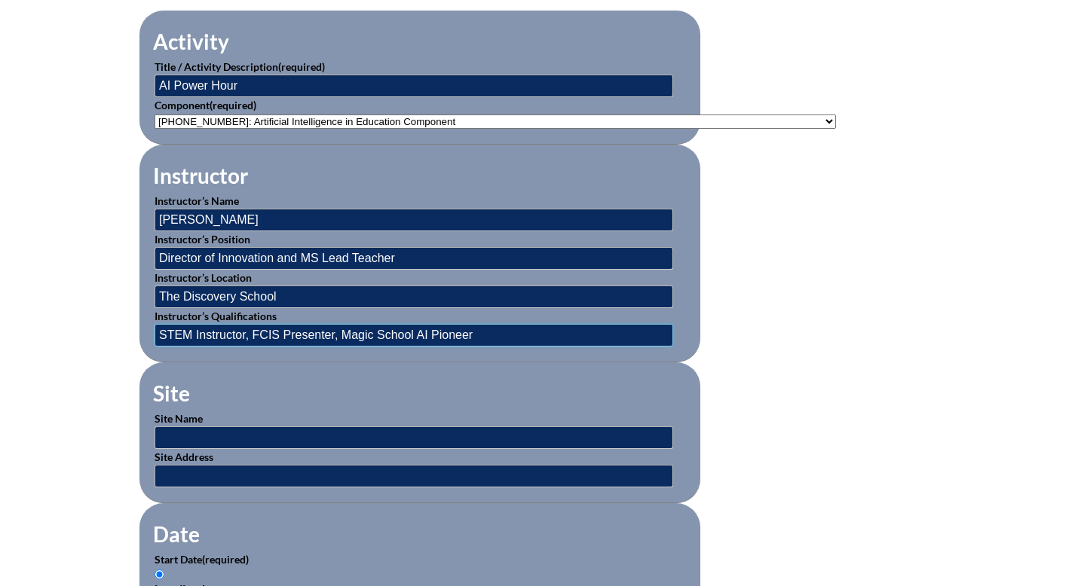
type input "STEM Instructor, FCIS Presenter, Magic School AI Pioneer"
click at [187, 449] on input "text" at bounding box center [414, 438] width 519 height 23
type input "The Discovery School"
click at [268, 488] on input "text" at bounding box center [414, 476] width 519 height 23
type input "[STREET_ADDRESS]"
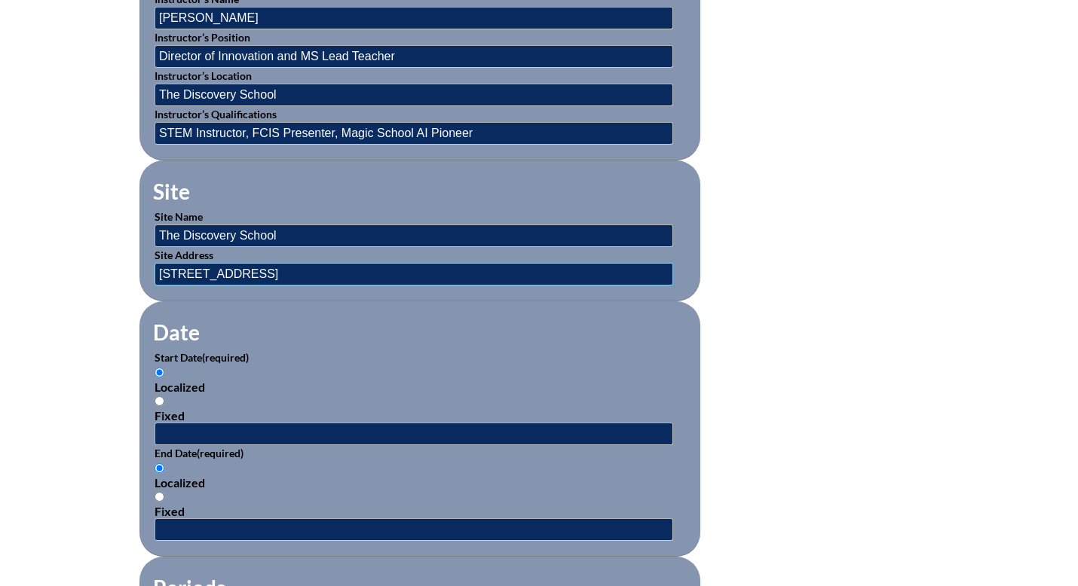
scroll to position [707, 0]
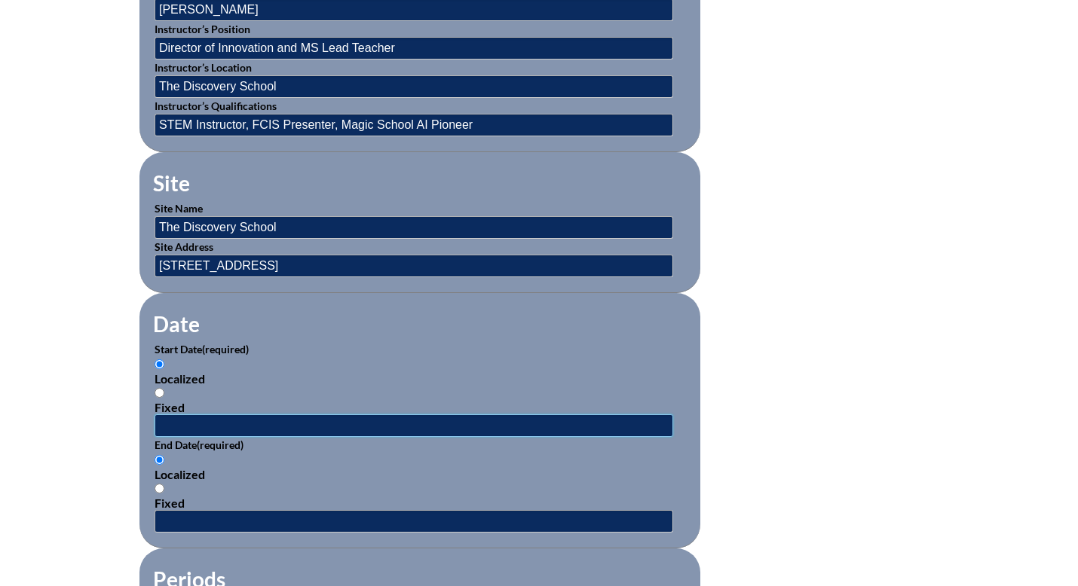
click at [200, 437] on input "text" at bounding box center [414, 426] width 519 height 23
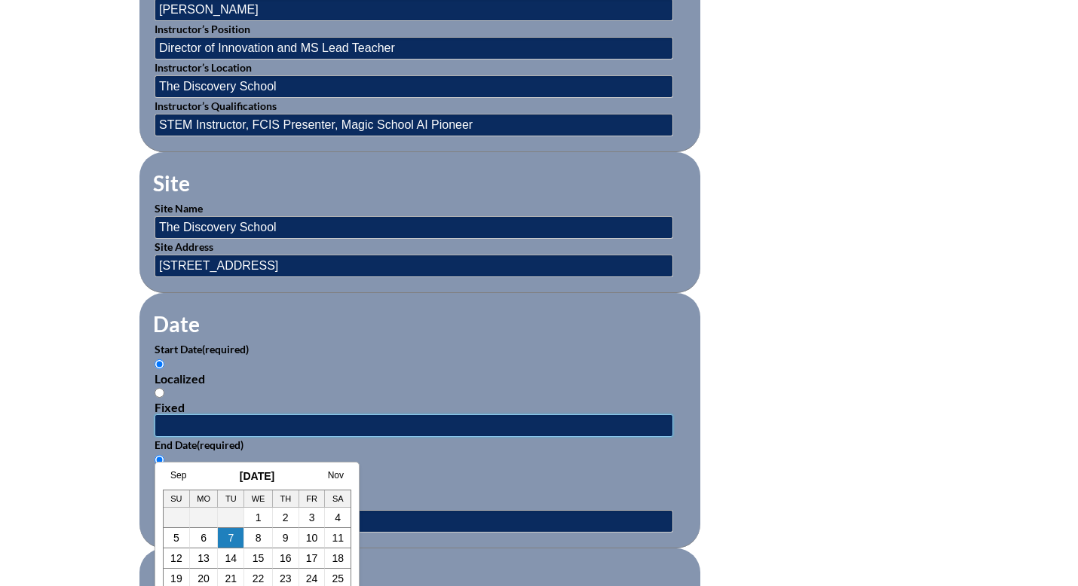
click at [243, 437] on input "text" at bounding box center [414, 426] width 519 height 23
click at [257, 386] on div "Localized" at bounding box center [420, 379] width 531 height 14
click at [164, 369] on input "Localized" at bounding box center [160, 365] width 10 height 10
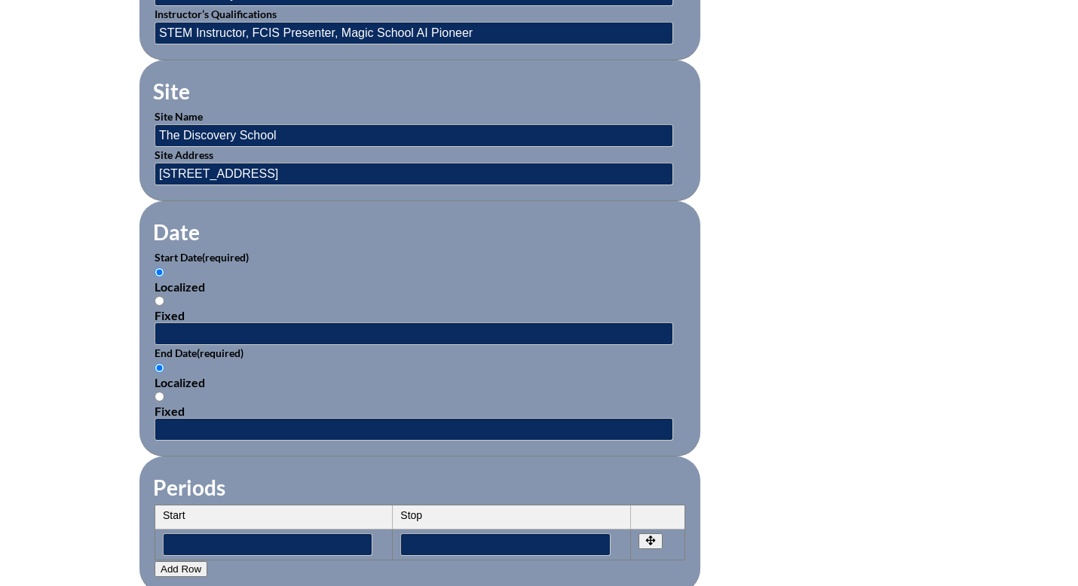
scroll to position [800, 0]
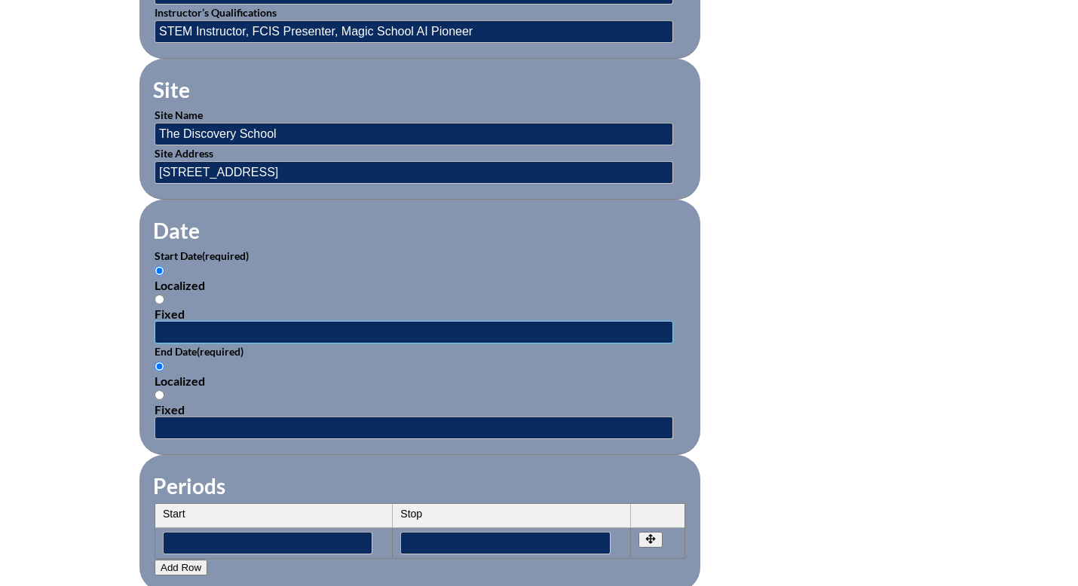
click at [222, 344] on input "text" at bounding box center [414, 332] width 519 height 23
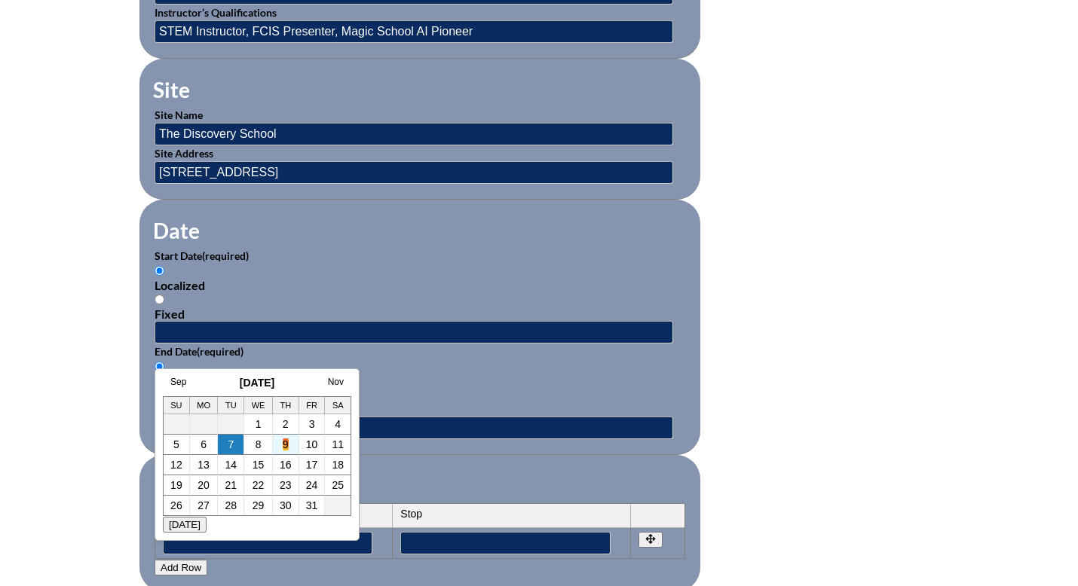
click at [284, 447] on link "9" at bounding box center [286, 445] width 6 height 12
type input "2025-10-09 8:26 AM"
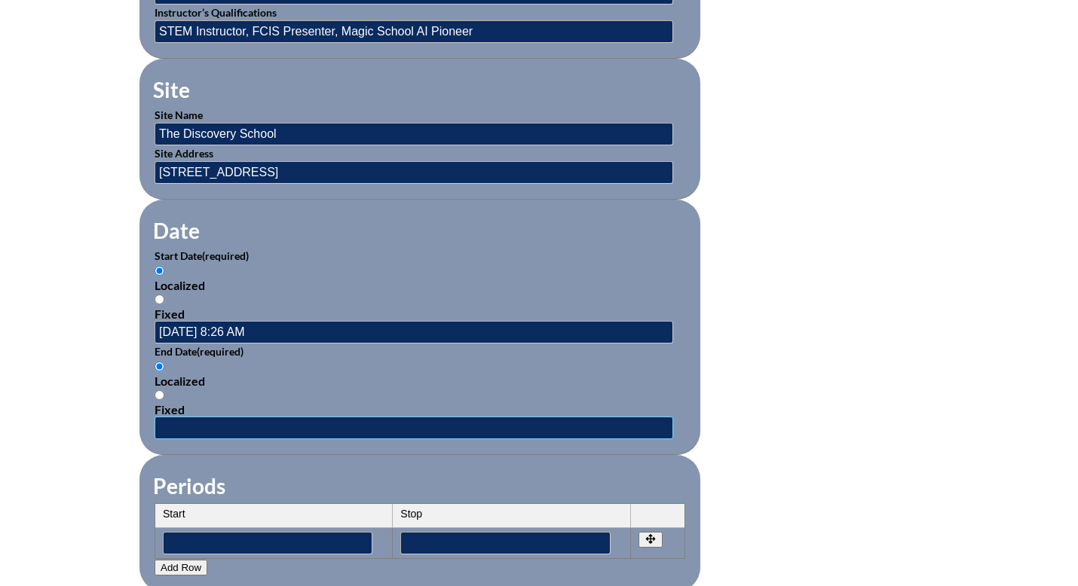
click at [262, 439] on input "text" at bounding box center [414, 428] width 519 height 23
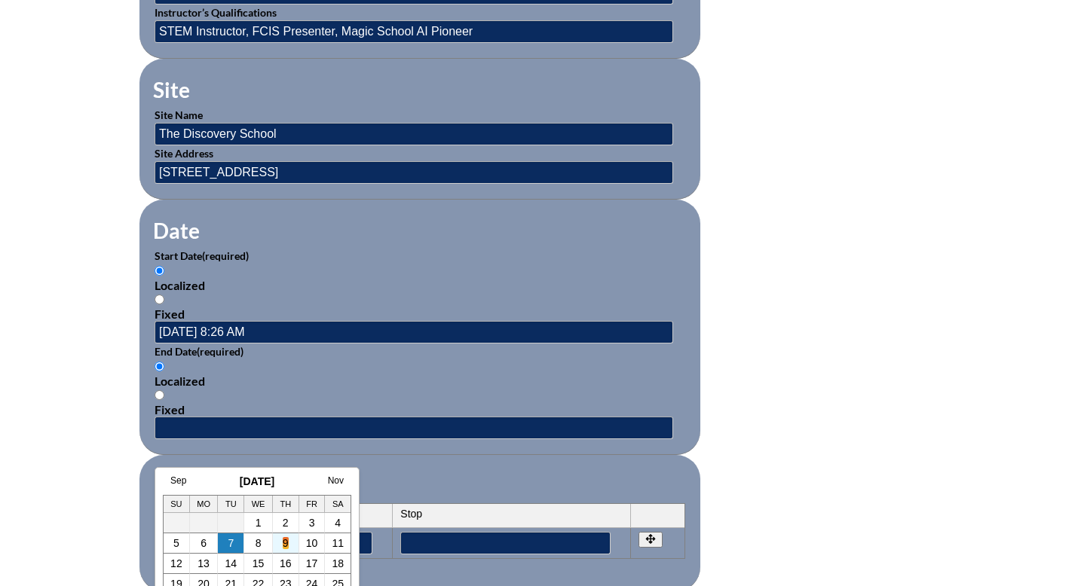
click at [286, 540] on link "9" at bounding box center [286, 543] width 6 height 12
type input "[DATE] 8:27 AM"
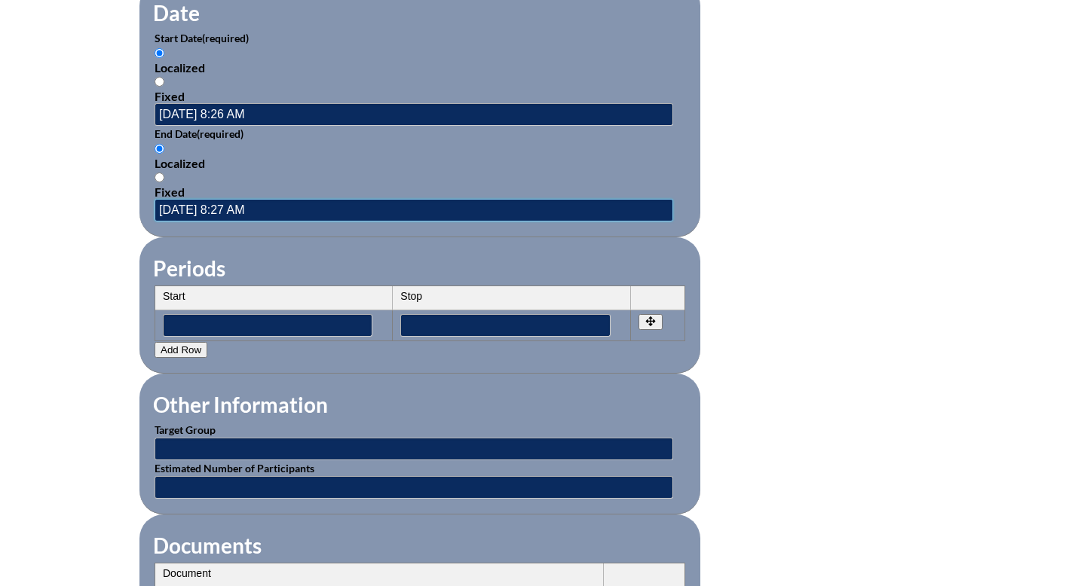
scroll to position [1021, 0]
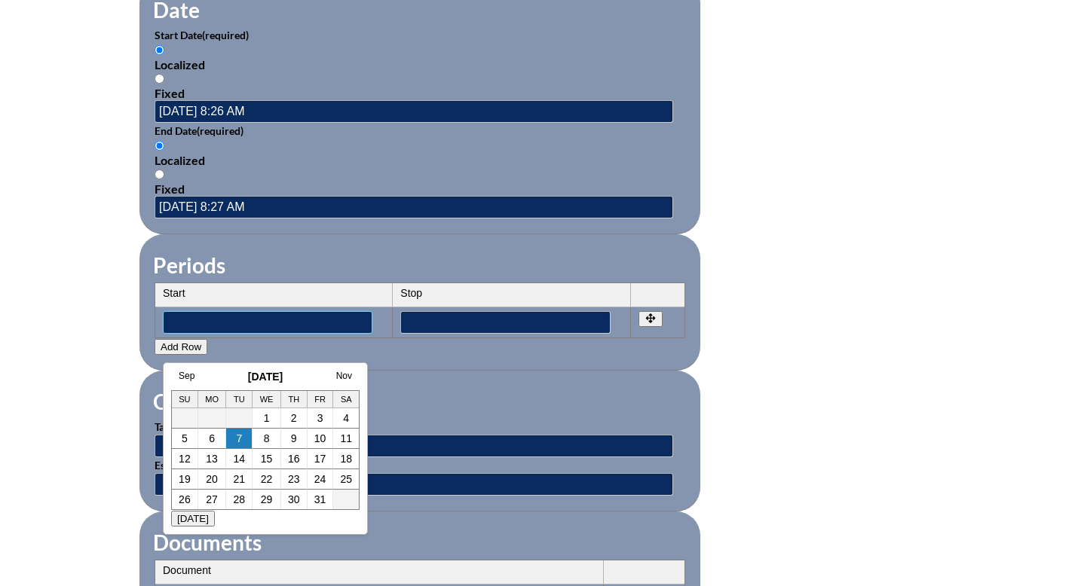
click at [278, 334] on input"] "text" at bounding box center [268, 322] width 210 height 23
type input"] "[DATE] 12:00 PM"
click at [495, 334] on input"] "text" at bounding box center [505, 322] width 210 height 23
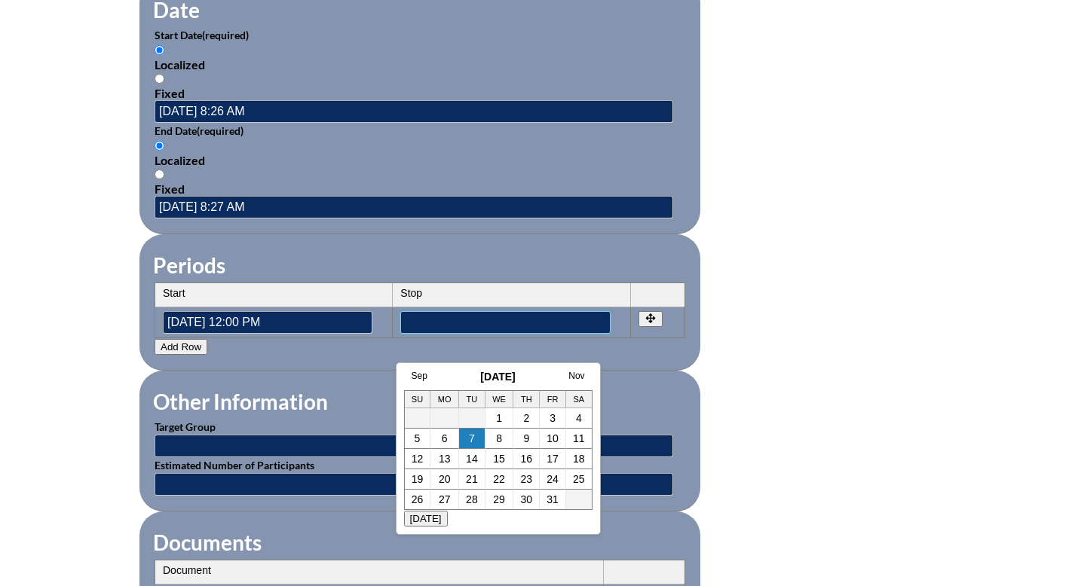
type input"] "2025-09-26 01:00 PM"
click at [263, 458] on input "text" at bounding box center [414, 446] width 519 height 23
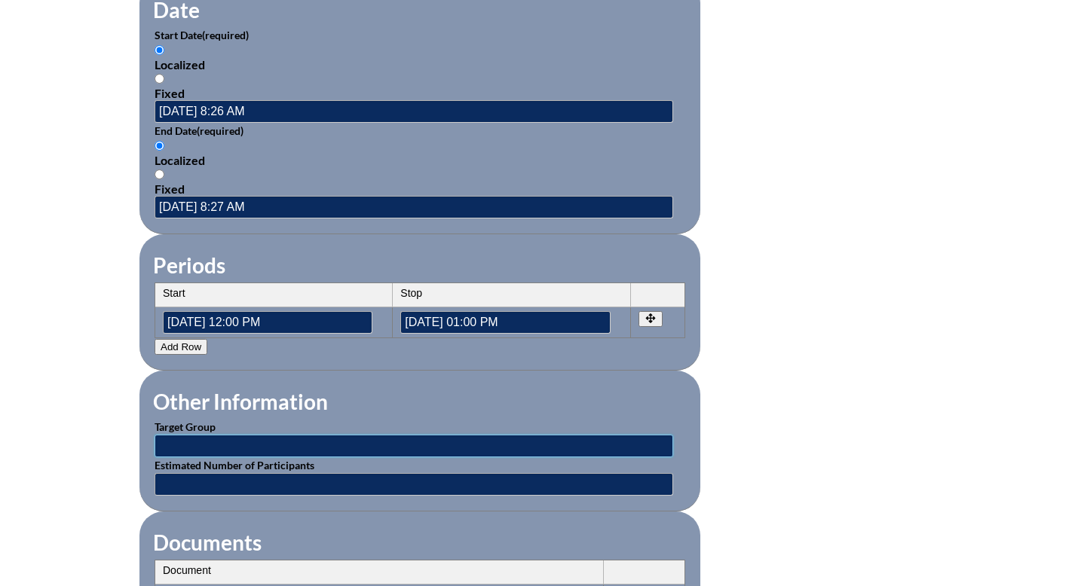
type input "Primary through Middle School Teachers"
click at [221, 496] on input "text" at bounding box center [414, 484] width 519 height 23
type input "30"
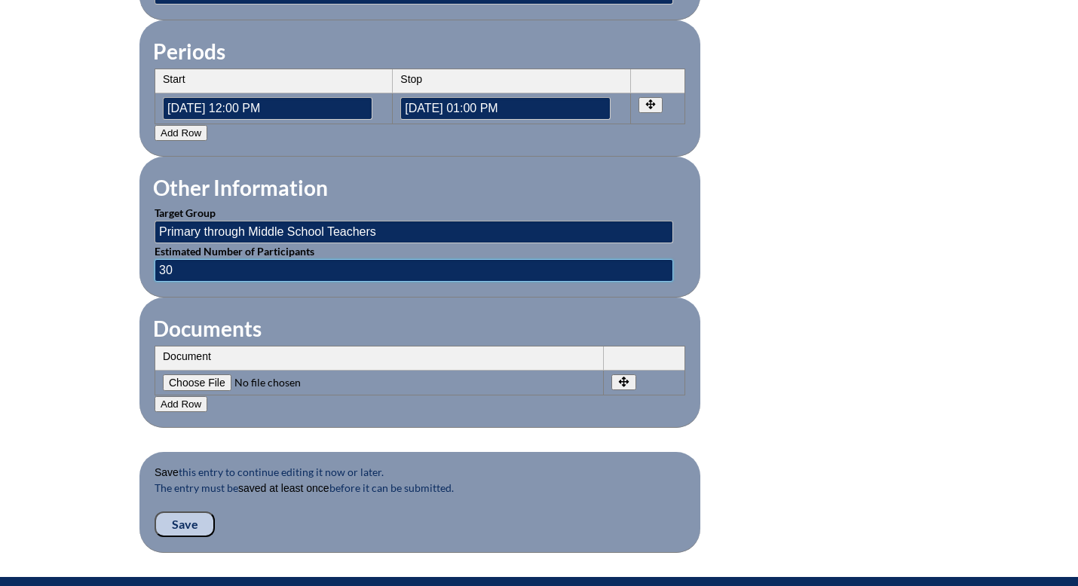
scroll to position [1237, 0]
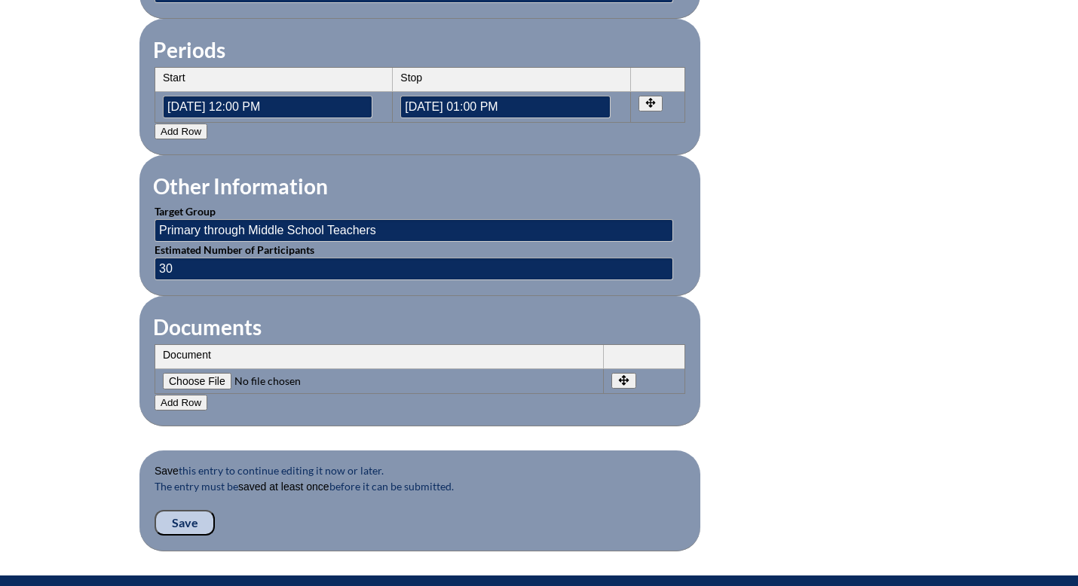
click at [213, 390] on input"] "file" at bounding box center [265, 381] width 205 height 17
type input"] "C:\fakepath\Screenshot 2025-10-06 at 9.04.39 AM.png"
click at [182, 536] on input "Save" at bounding box center [185, 523] width 60 height 26
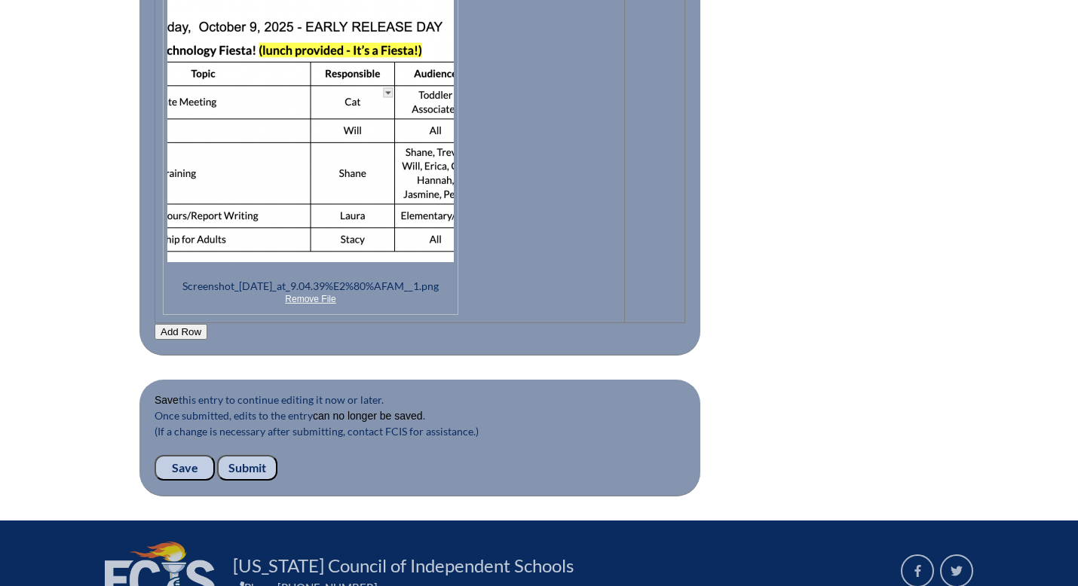
scroll to position [1804, 0]
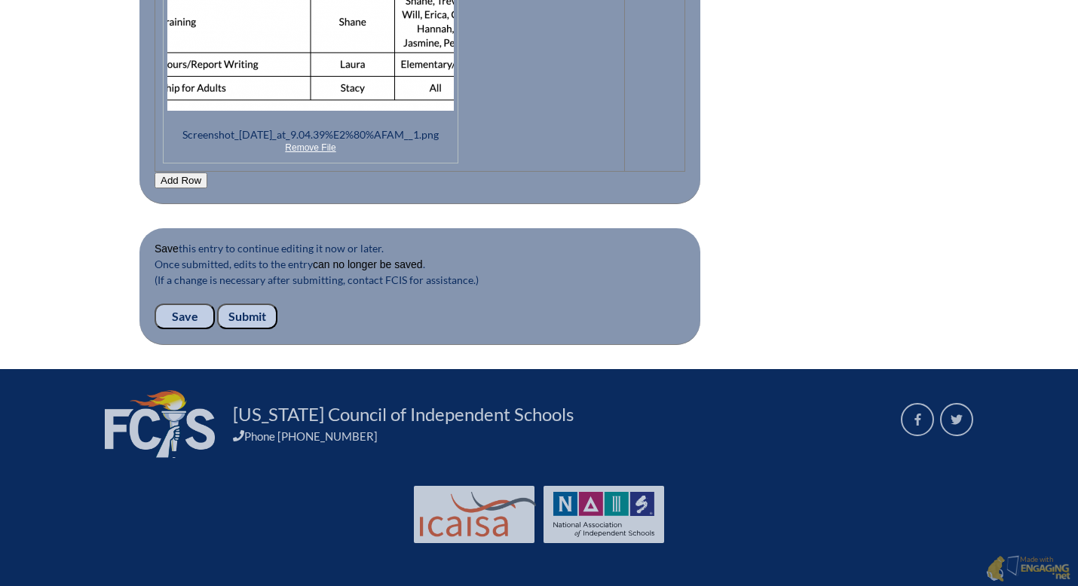
click at [254, 316] on input "Submit" at bounding box center [247, 317] width 60 height 26
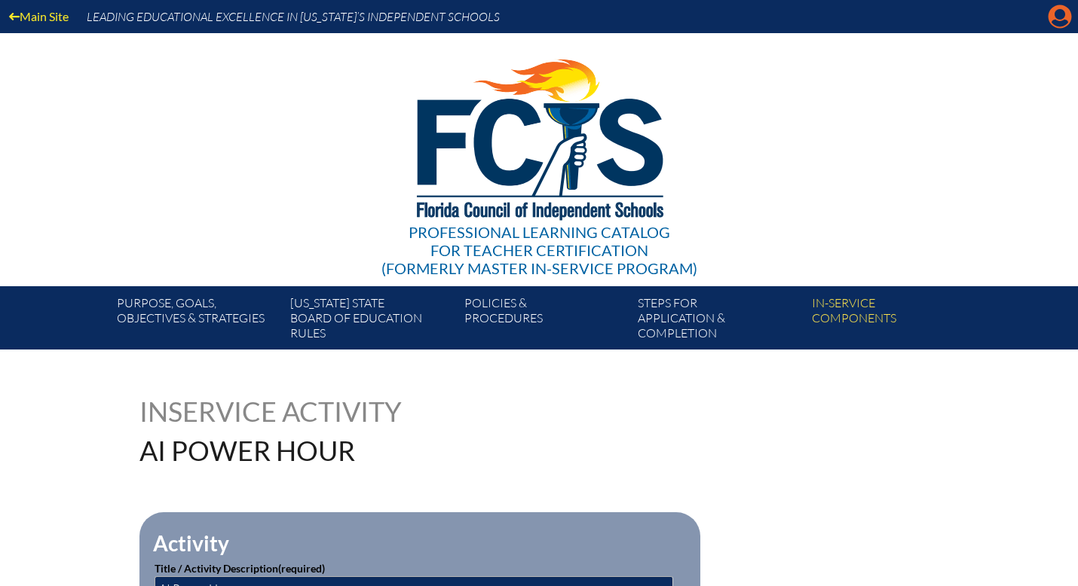
click at [1057, 22] on icon "Manage account" at bounding box center [1060, 17] width 24 height 24
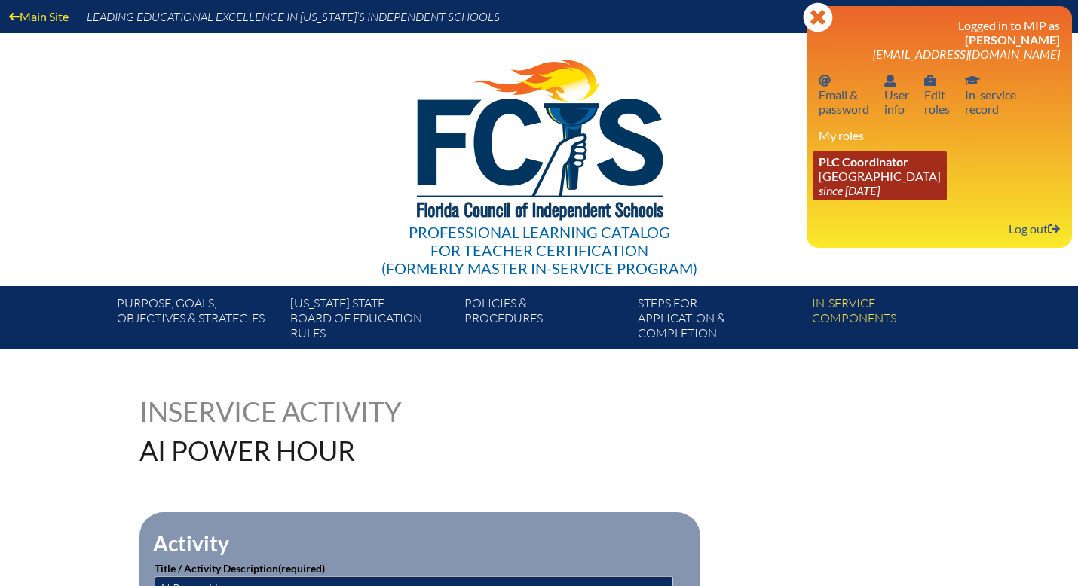
click at [869, 185] on link "PLC Coordinator [GEOGRAPHIC_DATA] since [DATE]" at bounding box center [880, 176] width 134 height 49
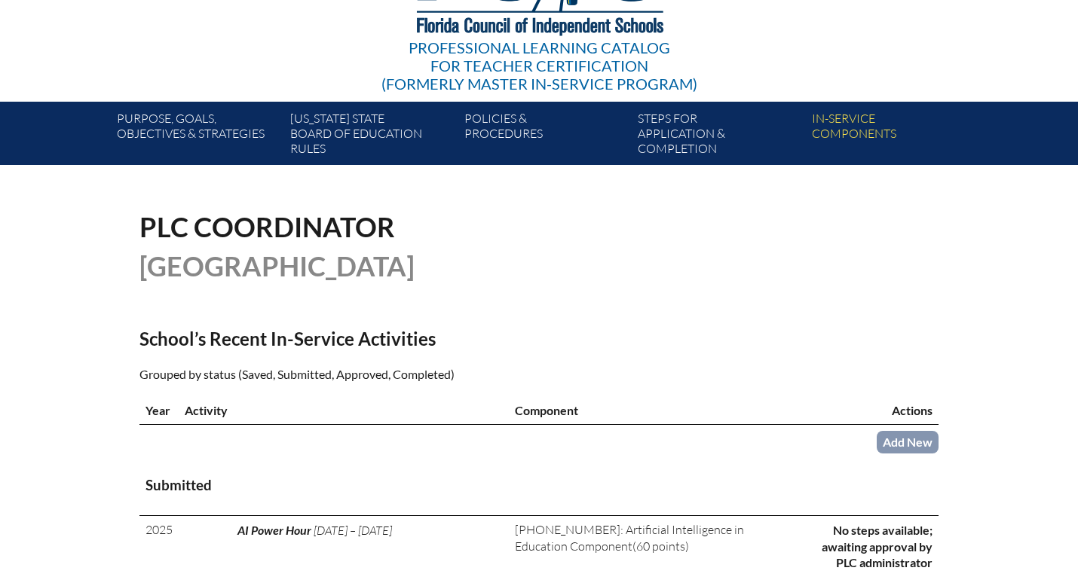
scroll to position [200, 0]
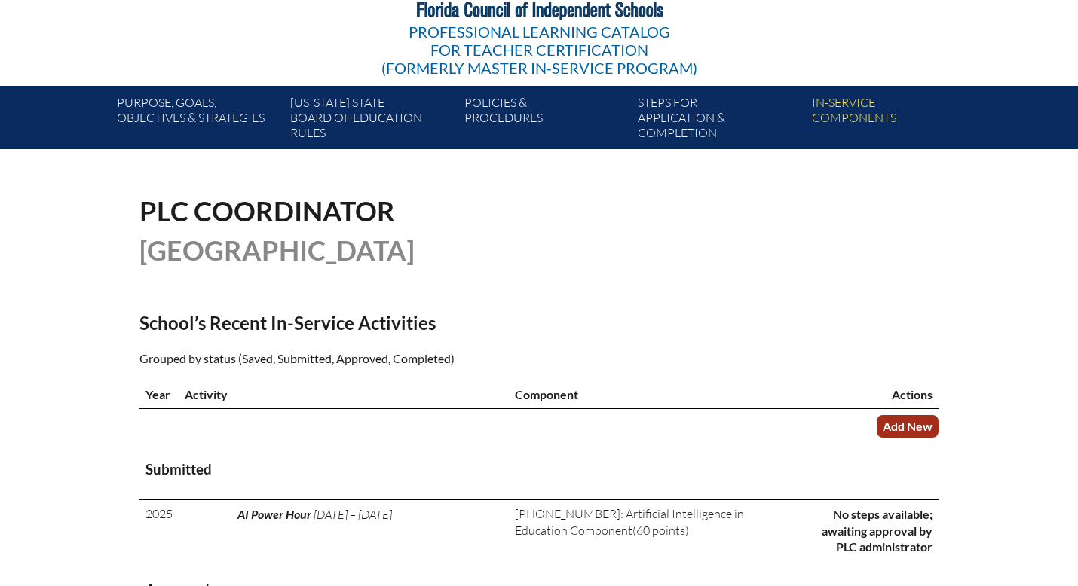
click at [914, 426] on link "Add New" at bounding box center [908, 426] width 62 height 22
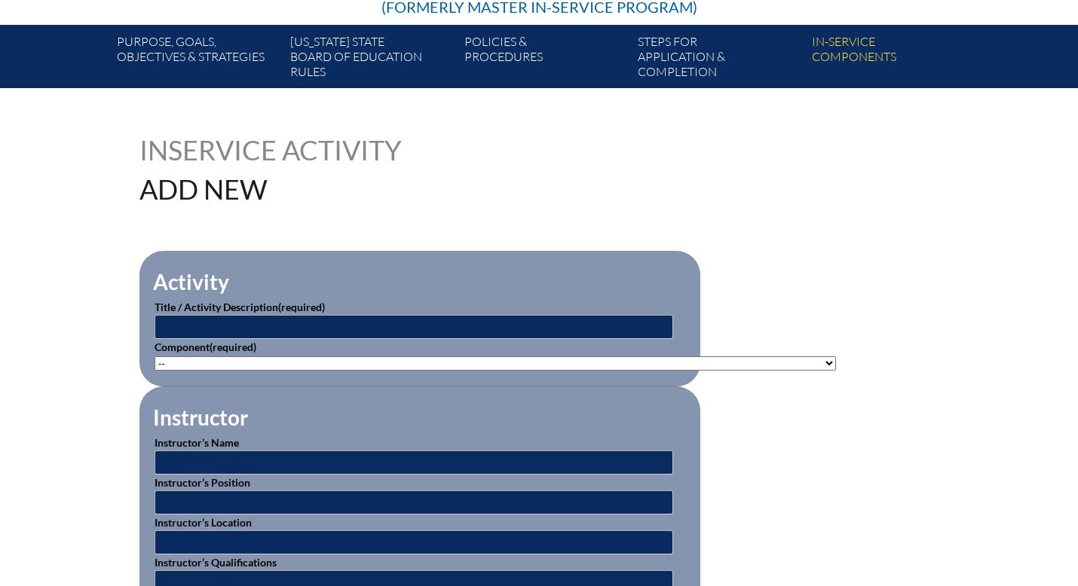
scroll to position [289, 0]
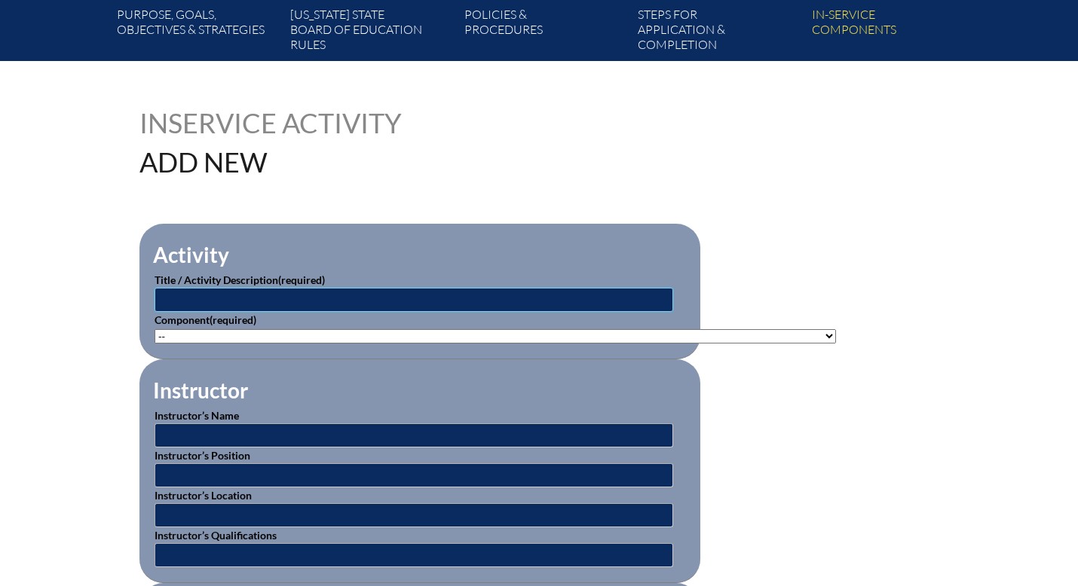
click at [314, 296] on input "text" at bounding box center [414, 300] width 519 height 24
type input "Digital Citizenship for Adults"
click at [209, 333] on select"]"] "-- [PHONE_NUMBER]: Appropriate Art Activities [PHONE_NUMBER]: Concept and Art P…" at bounding box center [495, 336] width 681 height 14
select select"]"] "20512"
click at [155, 329] on select"]"] "-- [PHONE_NUMBER]: Appropriate Art Activities [PHONE_NUMBER]: Concept and Art P…" at bounding box center [495, 336] width 681 height 14
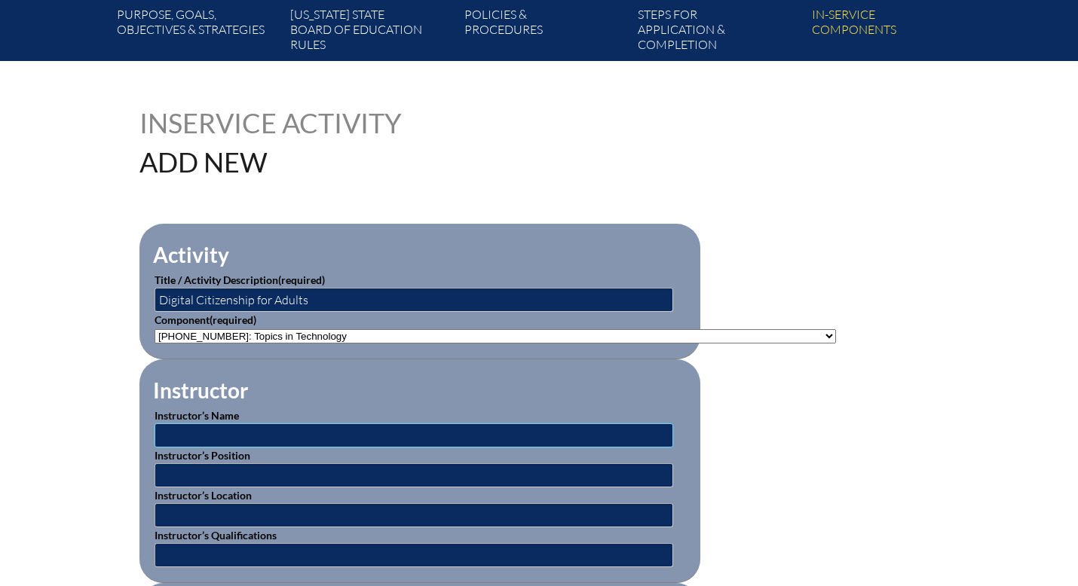
click at [274, 431] on input "text" at bounding box center [414, 436] width 519 height 24
type input "Stacy Derleth"
click at [259, 474] on input "text" at bounding box center [414, 476] width 519 height 24
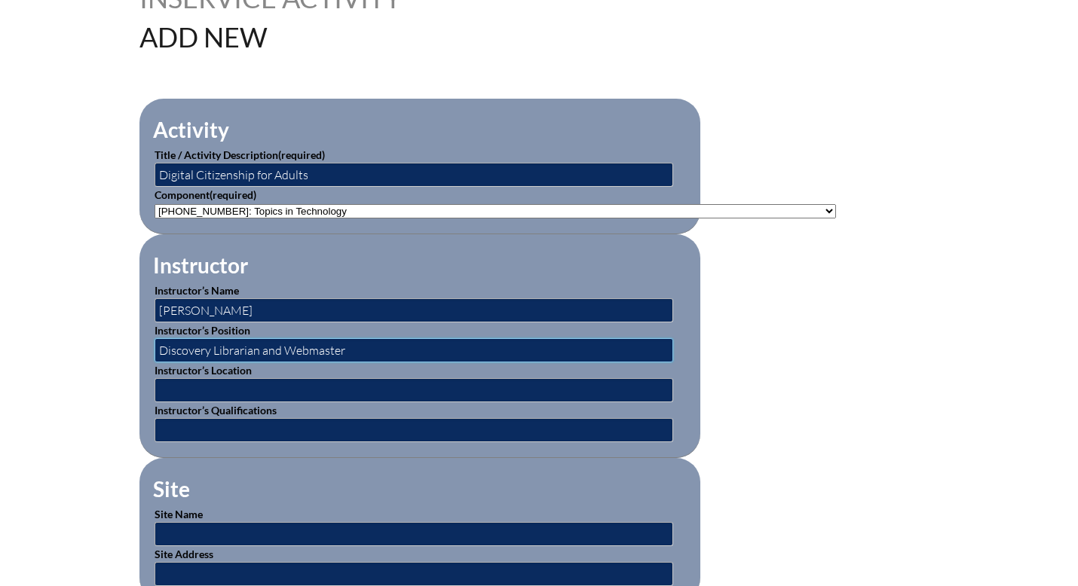
scroll to position [418, 0]
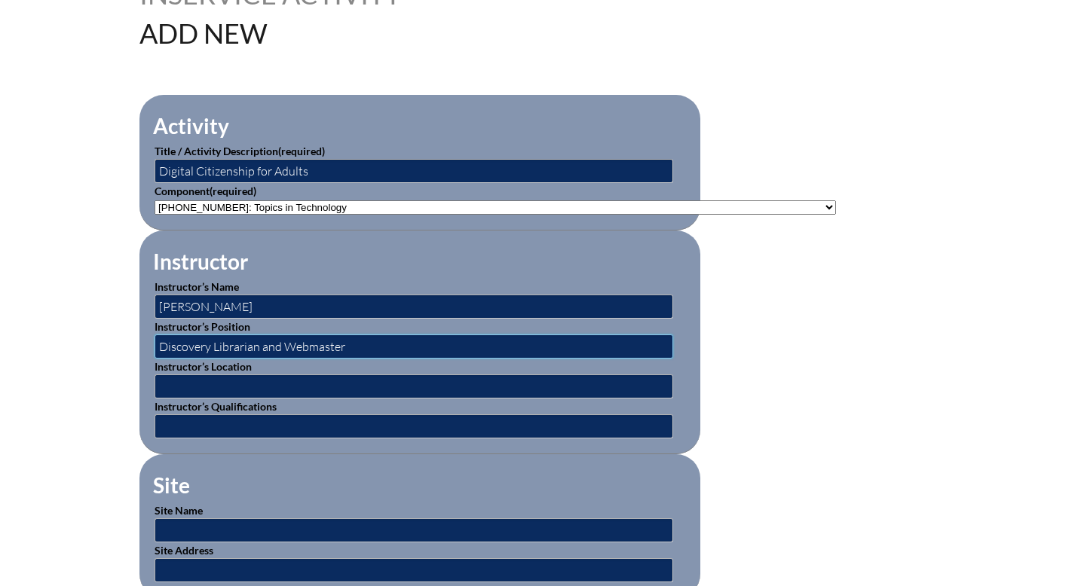
type input "Discovery Librarian and Webmaster"
click at [185, 390] on input "text" at bounding box center [414, 387] width 519 height 24
type input "The Discovery School"
click at [236, 421] on input "text" at bounding box center [414, 427] width 519 height 24
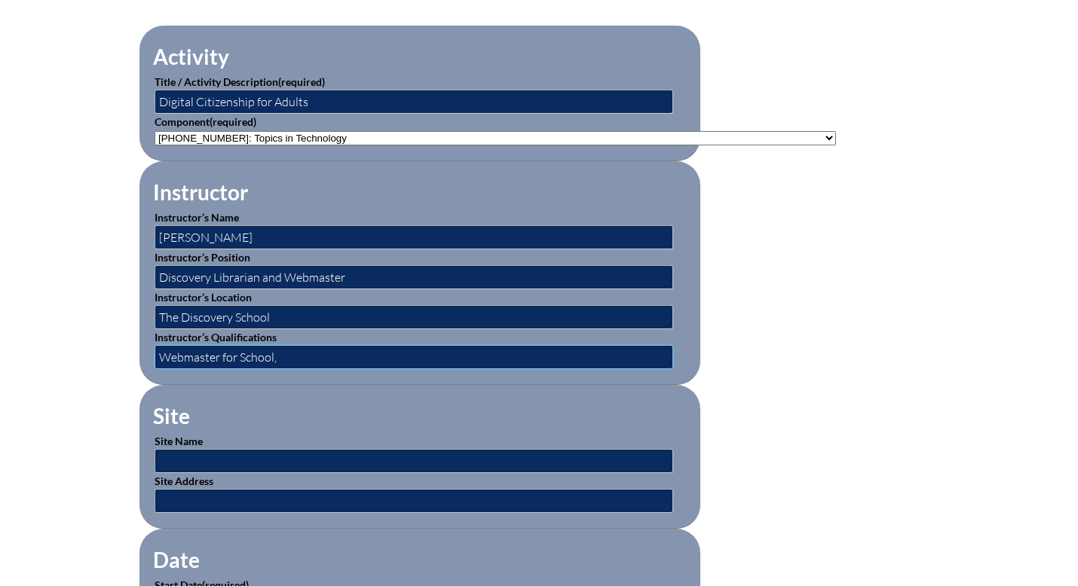
scroll to position [494, 0]
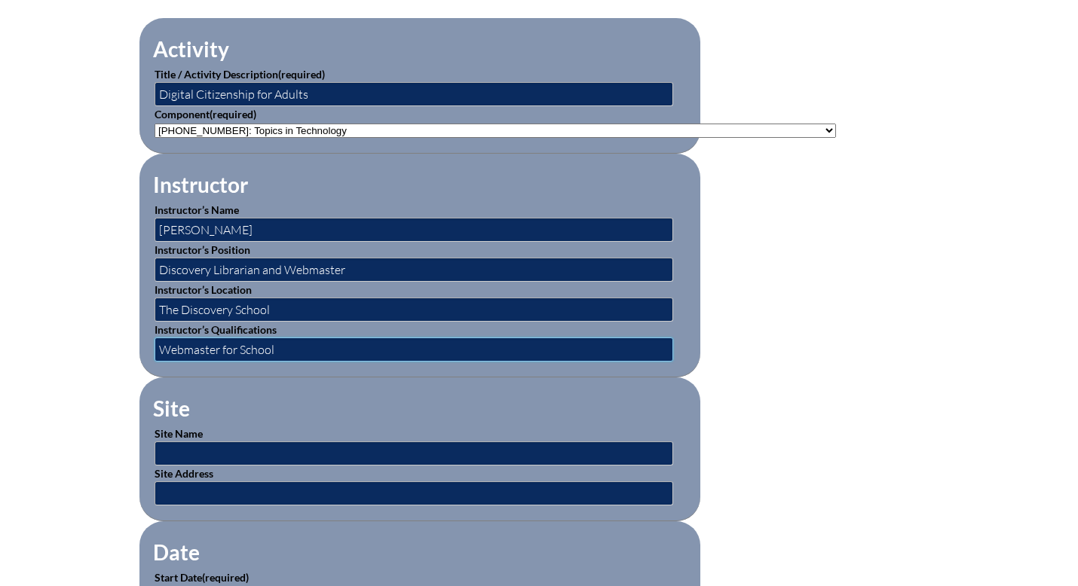
drag, startPoint x: 278, startPoint y: 350, endPoint x: 161, endPoint y: 347, distance: 116.9
click at [161, 347] on input "Webmaster for School" at bounding box center [414, 350] width 519 height 24
type input "S"
type input "Multimedia Specialist"
click at [233, 445] on input "text" at bounding box center [414, 454] width 519 height 24
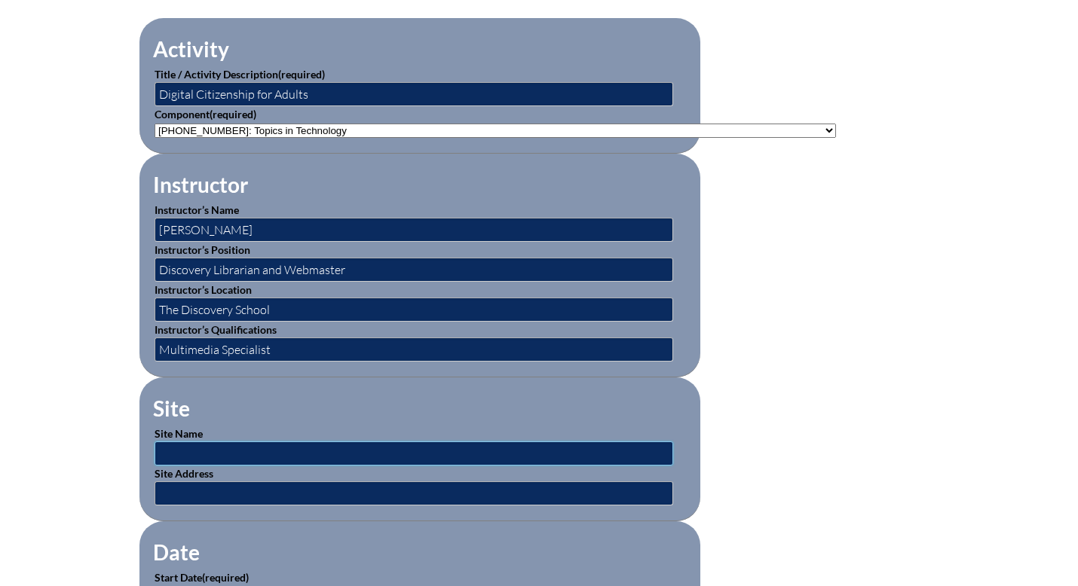
type input "The Discovery School"
click at [263, 491] on input "text" at bounding box center [414, 494] width 519 height 24
type input "102 South 15th Street Jacksonville Beach, FL. 32250"
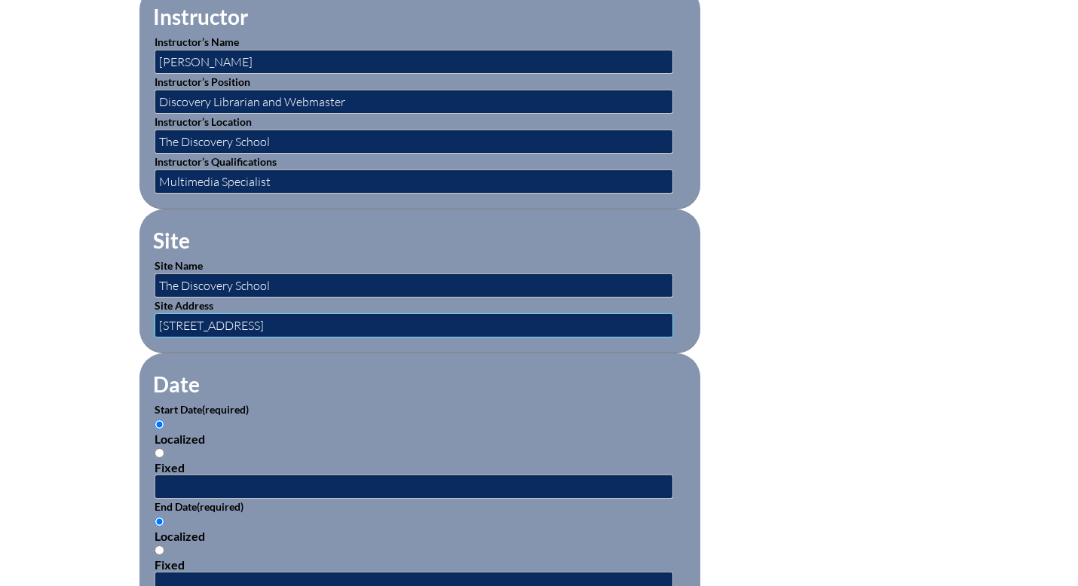
scroll to position [690, 0]
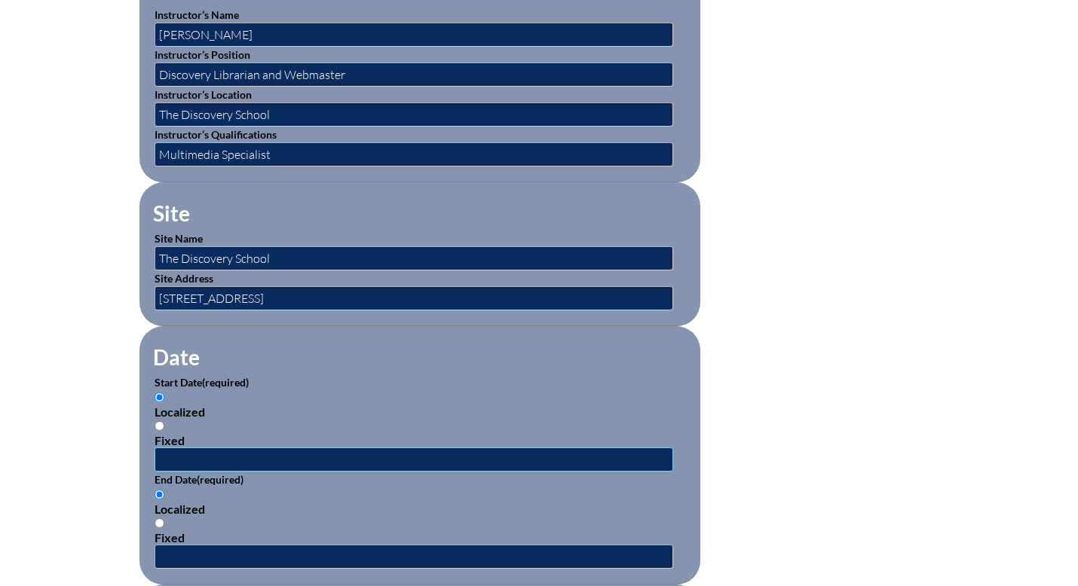
click at [188, 459] on input "text" at bounding box center [414, 460] width 519 height 24
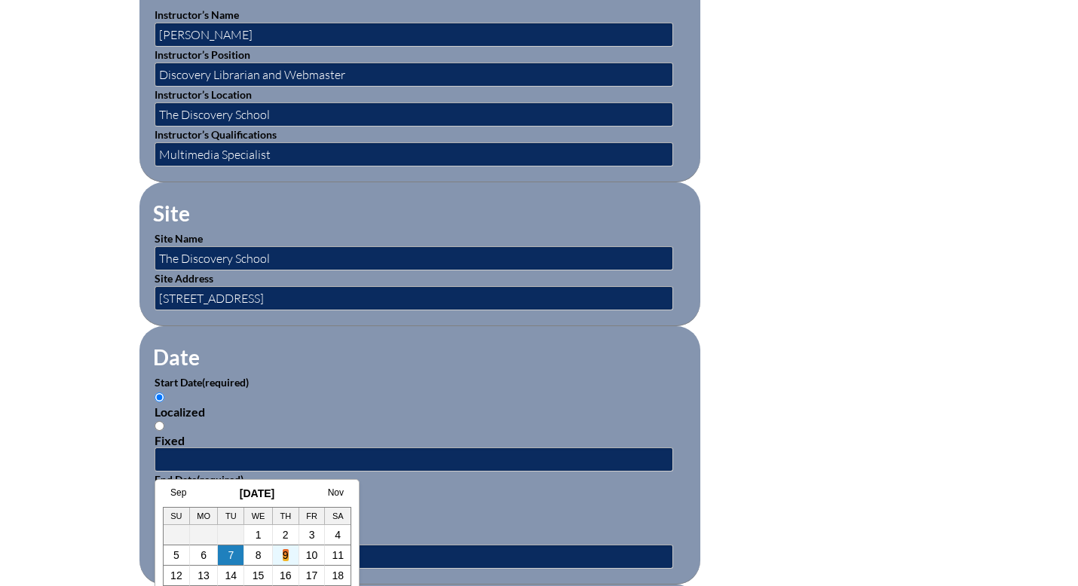
click at [284, 553] on link "9" at bounding box center [286, 555] width 6 height 12
type input "2025-10-09 8:30 AM"
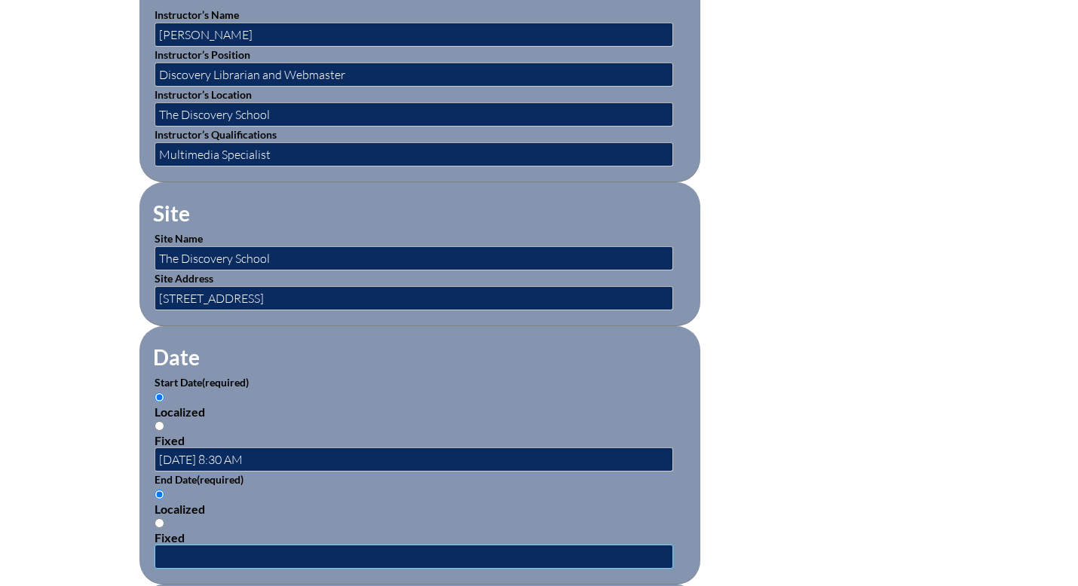
click at [213, 552] on input "text" at bounding box center [414, 557] width 519 height 24
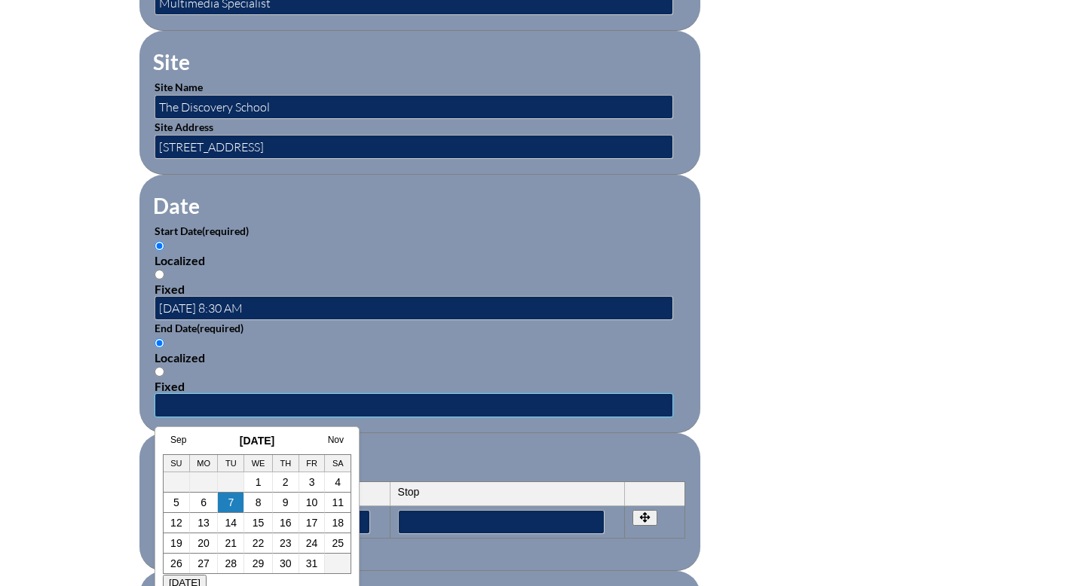
scroll to position [843, 0]
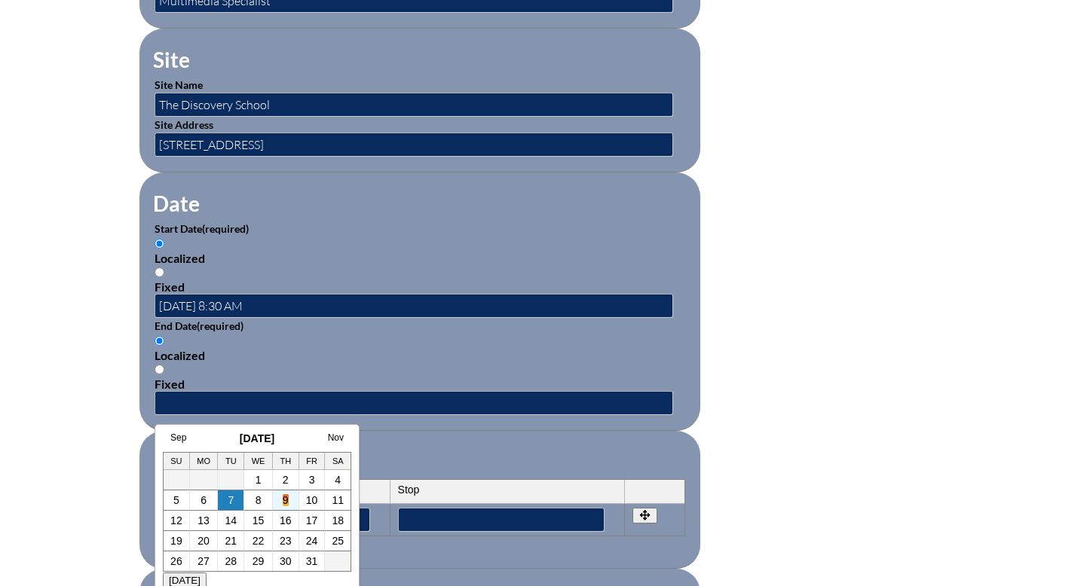
click at [286, 501] on link "9" at bounding box center [286, 500] width 6 height 12
type input "2025-10-09 8:30 AM"
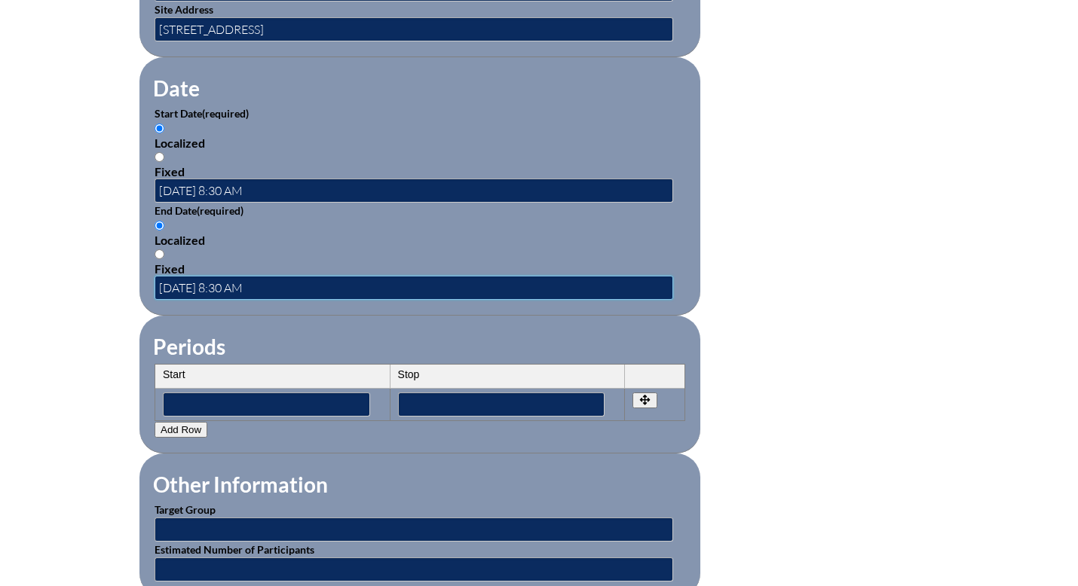
scroll to position [962, 0]
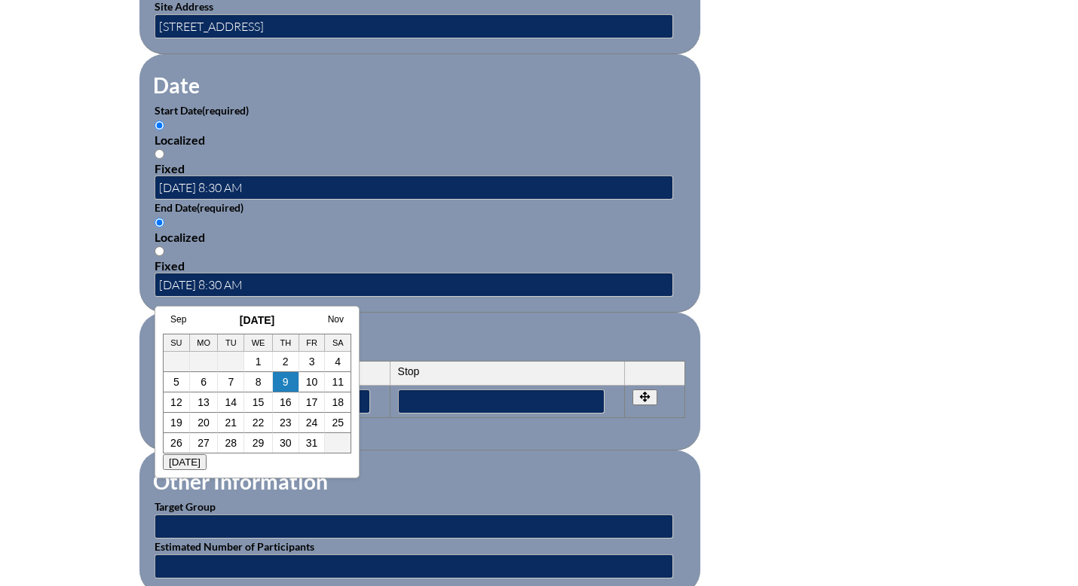
click at [435, 478] on fieldset "Other Information Target Group Estimated Number of Participants" at bounding box center [419, 523] width 561 height 144
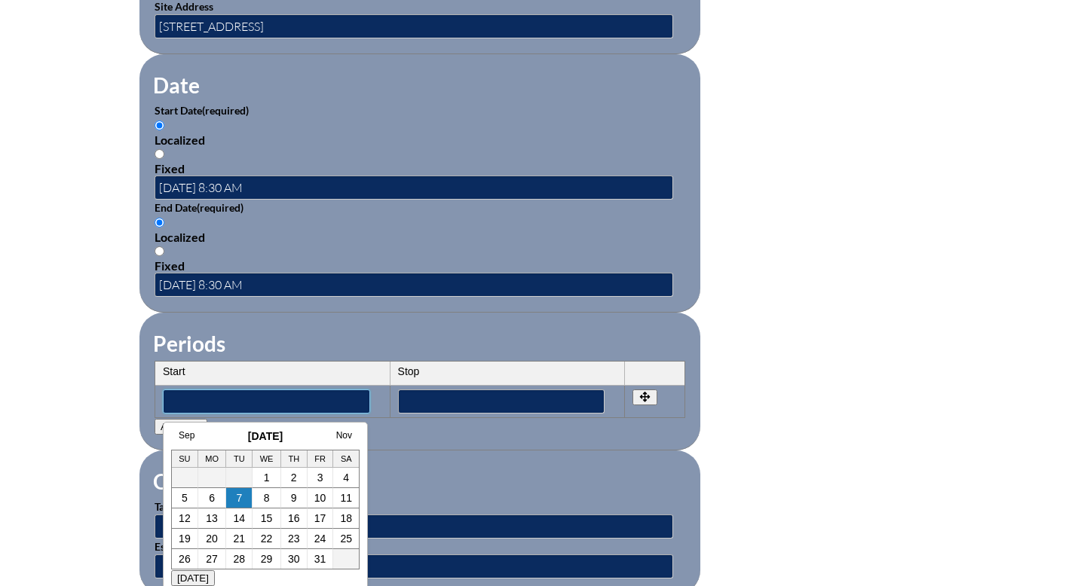
click at [309, 406] on input"] "text" at bounding box center [266, 402] width 207 height 24
click at [295, 504] on link "9" at bounding box center [294, 498] width 6 height 12
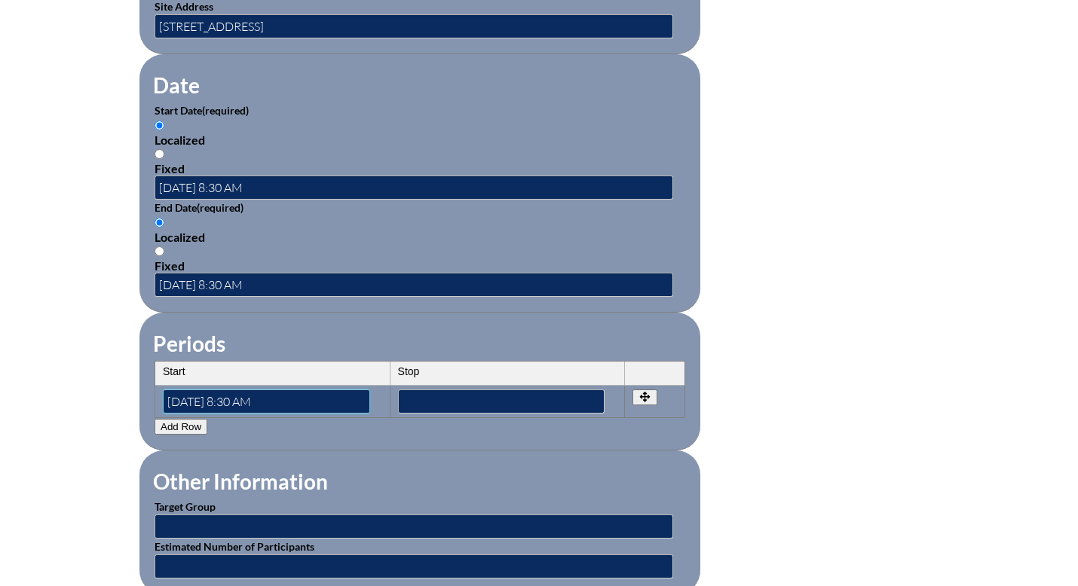
drag, startPoint x: 280, startPoint y: 404, endPoint x: 236, endPoint y: 404, distance: 43.7
click at [236, 404] on input"] "2025-10-09 8:30 AM" at bounding box center [266, 402] width 207 height 24
type input"] "2025-10-09 2:45"
click at [463, 399] on input"] "text" at bounding box center [501, 402] width 207 height 24
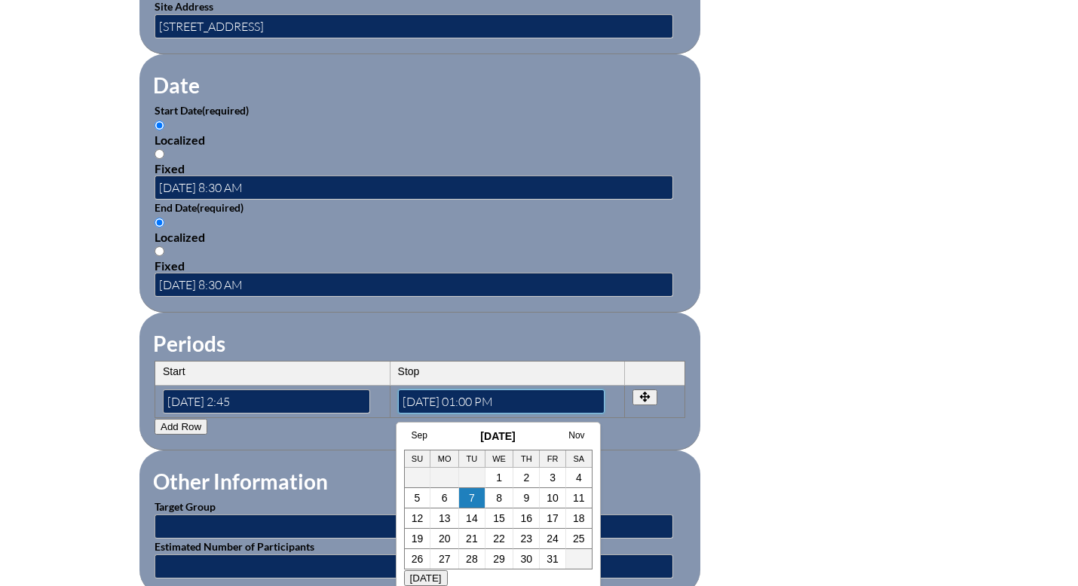
click at [478, 399] on input"] "2025-09-26 01:00 PM" at bounding box center [501, 402] width 207 height 24
click at [486, 400] on input"] "2025-09-26 03:00 PM" at bounding box center [501, 402] width 207 height 24
type input"] "2025-09-26 03:30 PM"
click at [260, 399] on input"] "2025-10-09 2:45" at bounding box center [266, 402] width 207 height 24
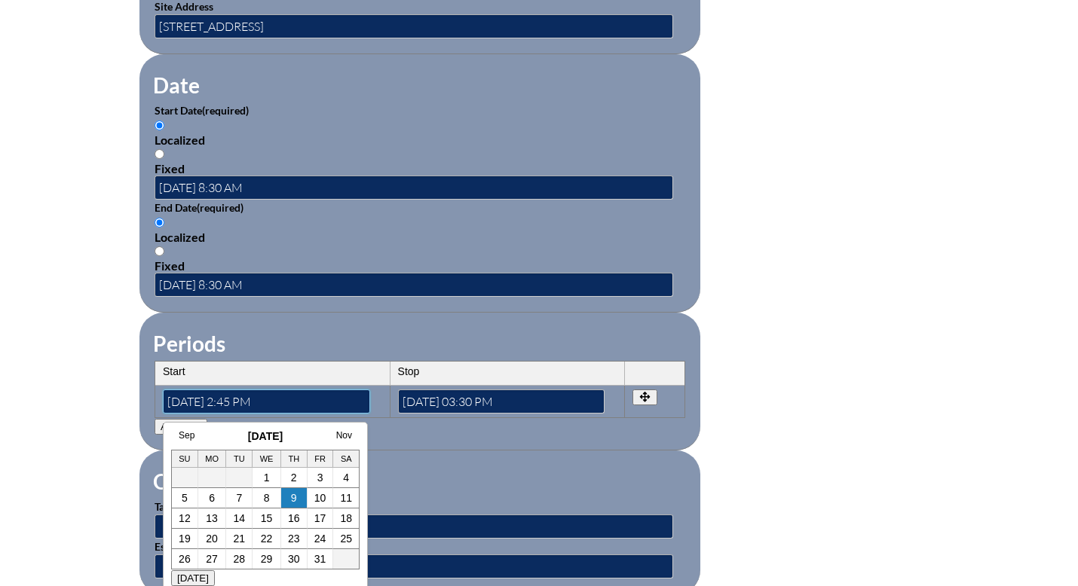
type input"] "2025-10-09 2:45 PM"
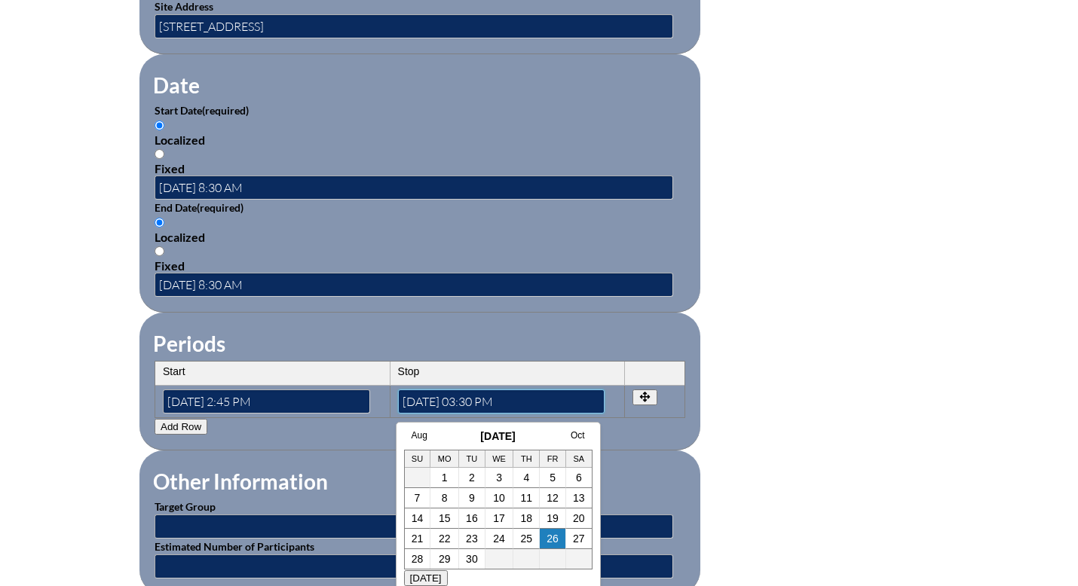
click at [470, 399] on input"] "2025-09-26 03:30 PM" at bounding box center [501, 402] width 207 height 24
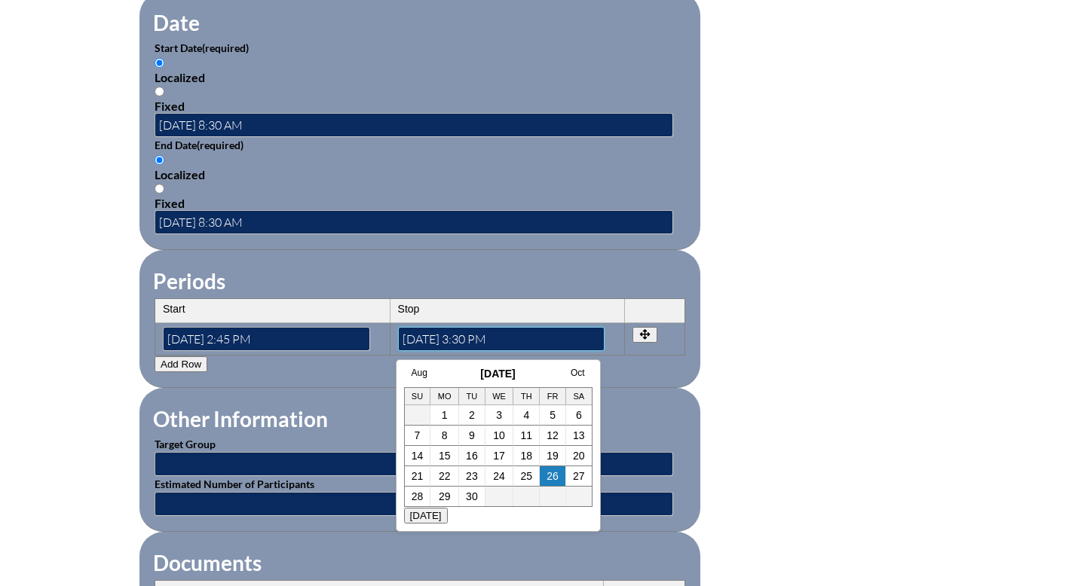
scroll to position [1058, 0]
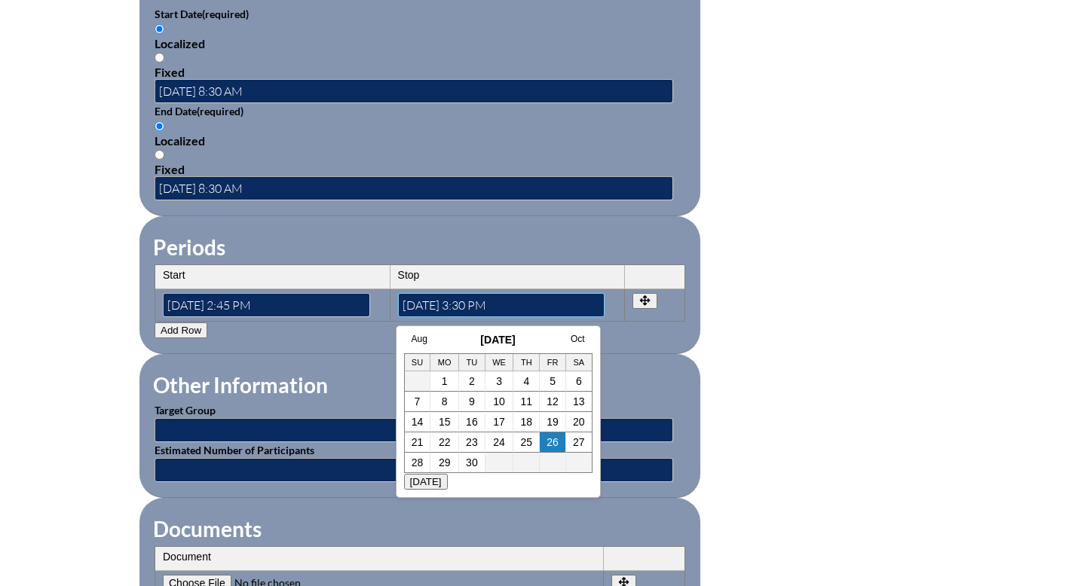
type input"] "2025-09-26 3:30 PM"
click at [323, 432] on input "text" at bounding box center [414, 430] width 519 height 24
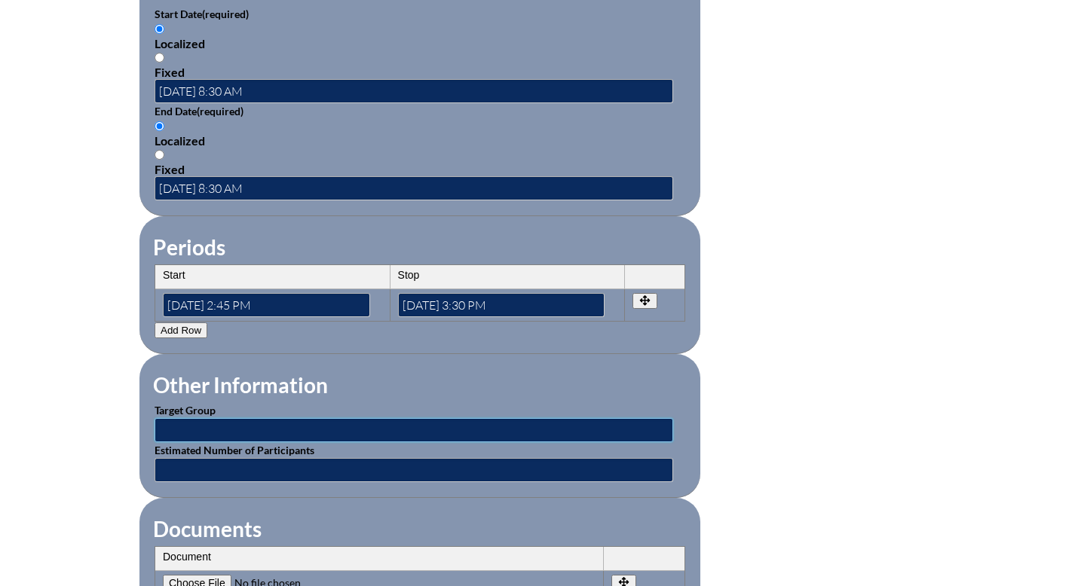
type input "Primary through Middle School Teachers"
click at [262, 473] on input "text" at bounding box center [414, 470] width 519 height 24
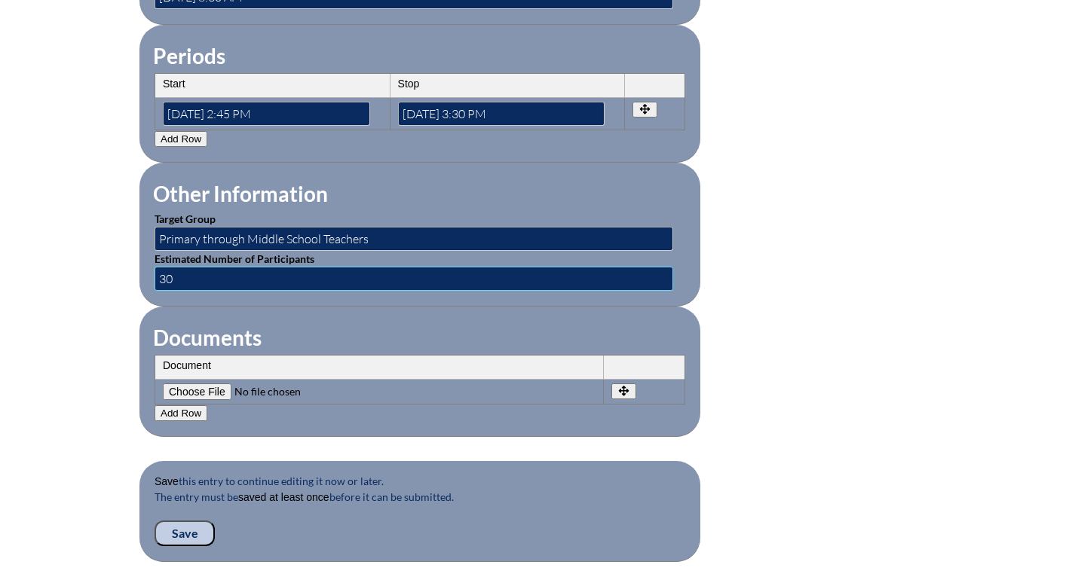
scroll to position [1266, 0]
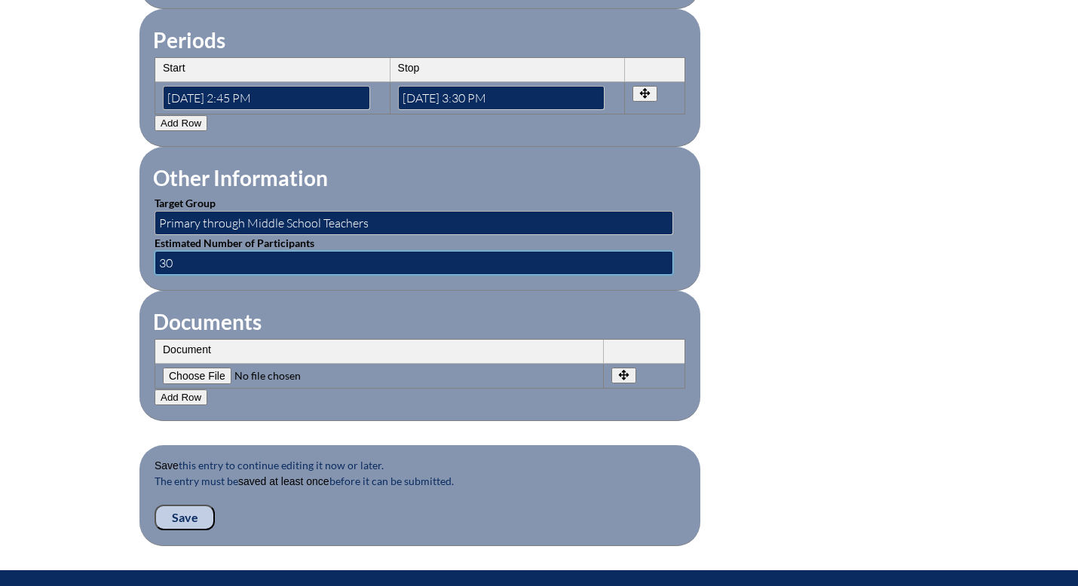
type input "30"
click at [214, 372] on input"] "file" at bounding box center [265, 376] width 205 height 17
type input"] "C:\fakepath\Screenshot 2025-10-06 at 9.04.39 AM.png"
click at [178, 516] on input "Save" at bounding box center [185, 518] width 60 height 26
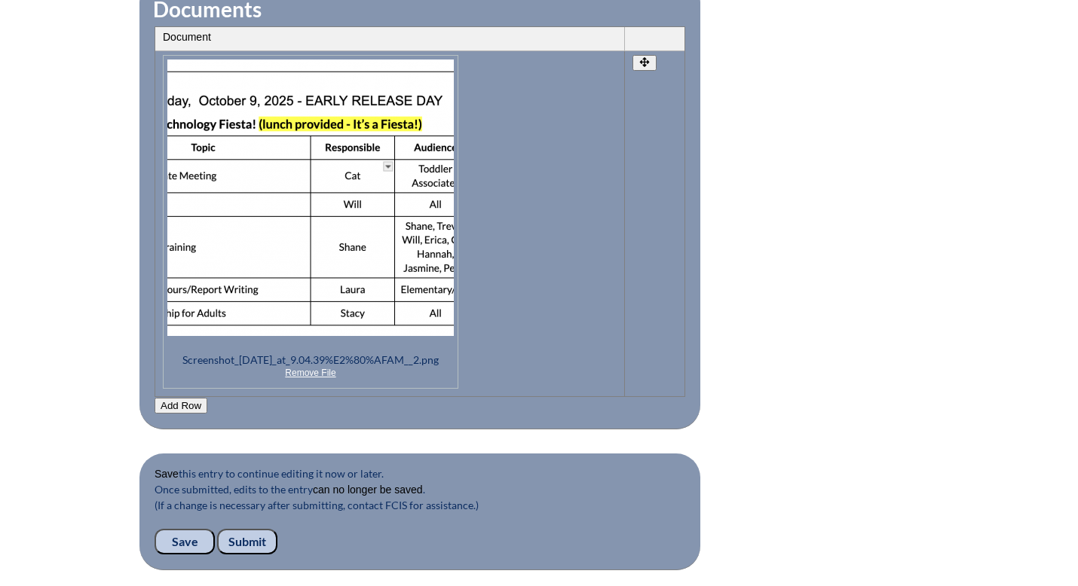
scroll to position [1587, 0]
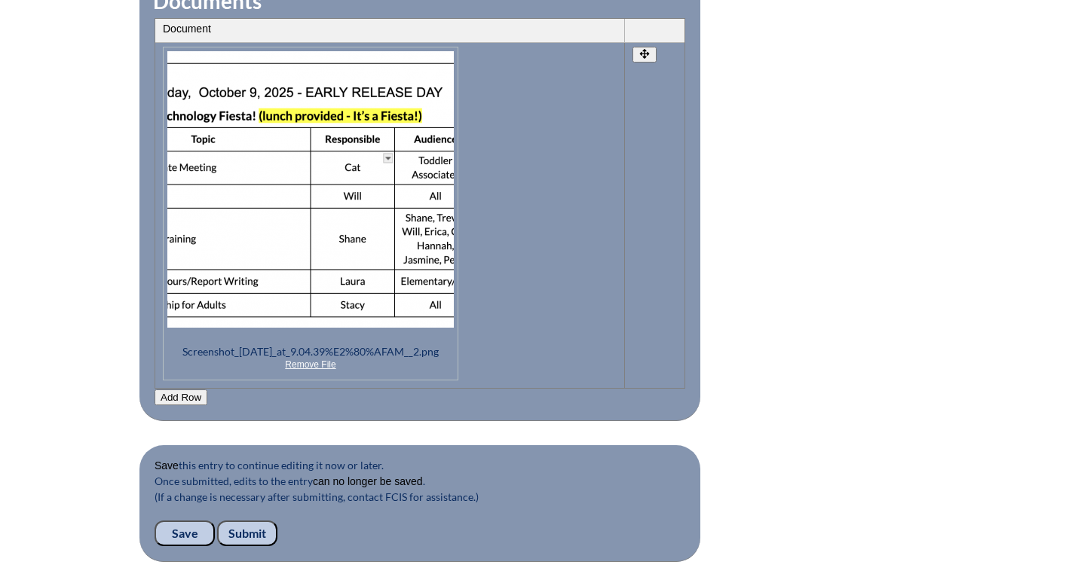
click at [237, 535] on input "Submit" at bounding box center [247, 534] width 60 height 26
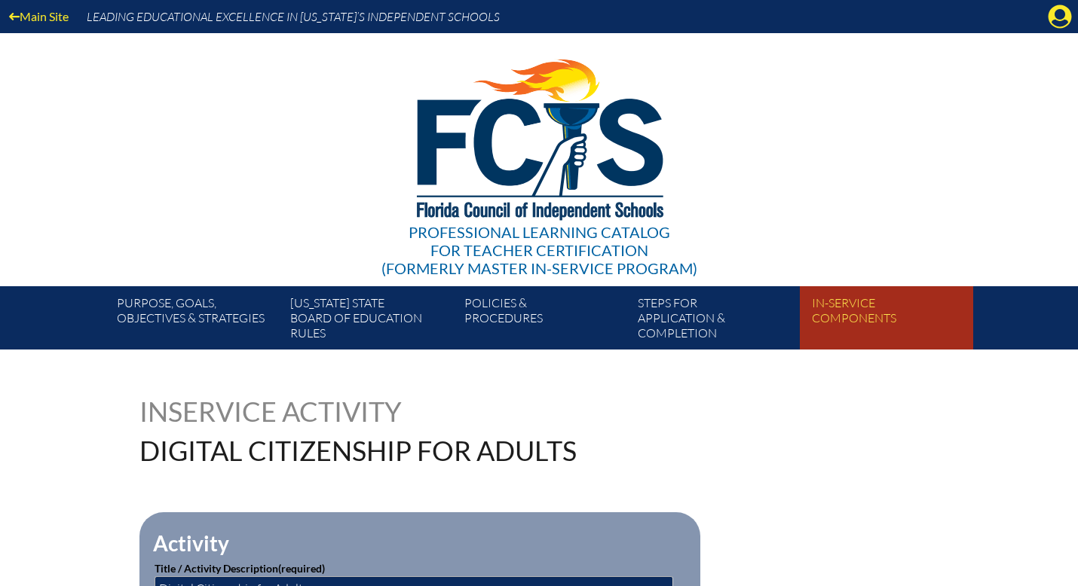
click at [865, 309] on link "In-service components" at bounding box center [892, 320] width 173 height 57
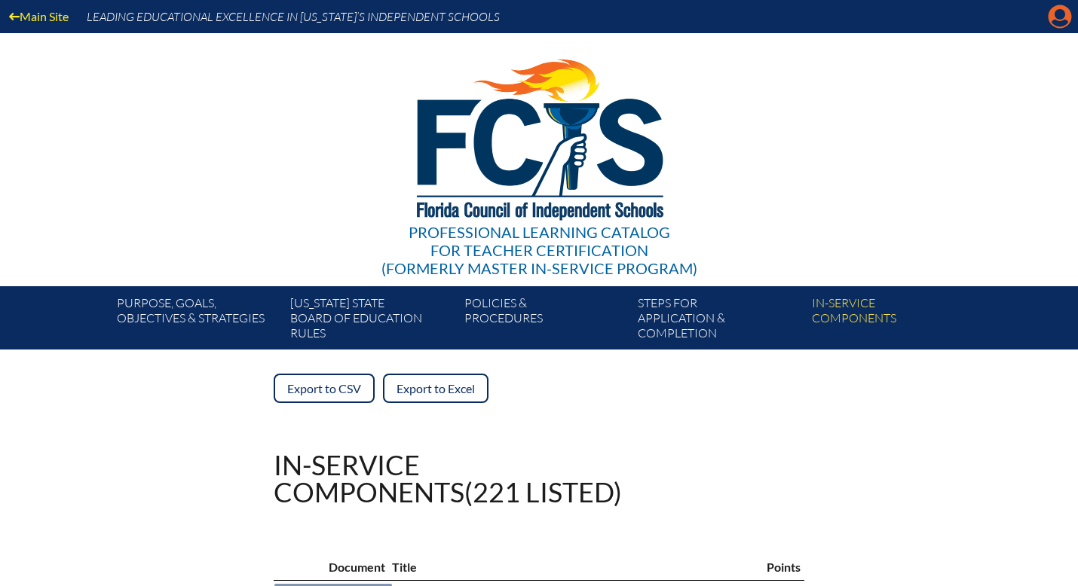
click at [1057, 17] on icon "Manage account" at bounding box center [1060, 17] width 24 height 24
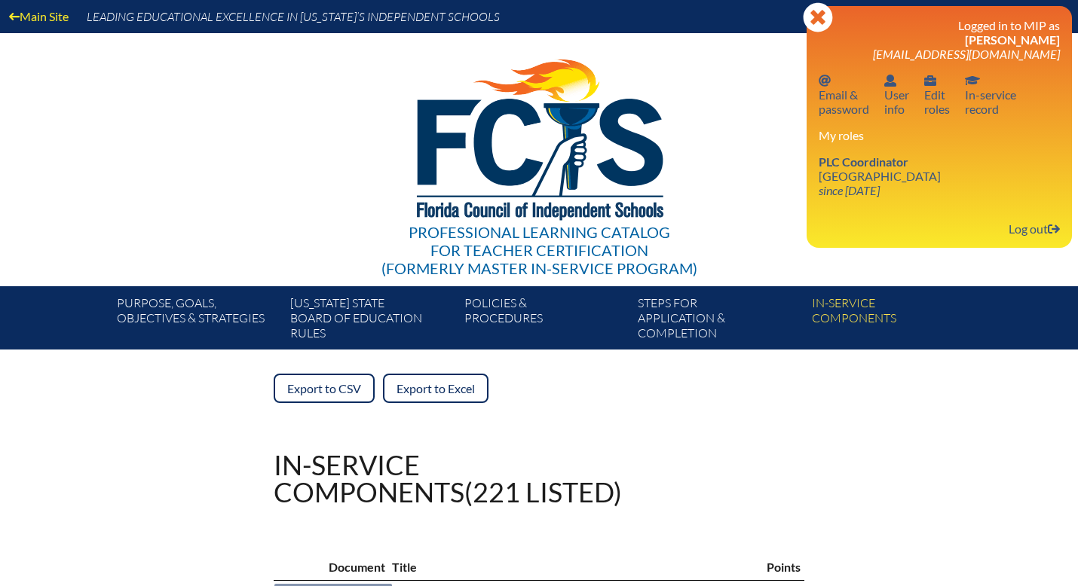
click at [714, 126] on div "Professional Learning Catalog for Teacher Certification (formerly Master In-ser…" at bounding box center [539, 159] width 917 height 253
